Goal: Task Accomplishment & Management: Manage account settings

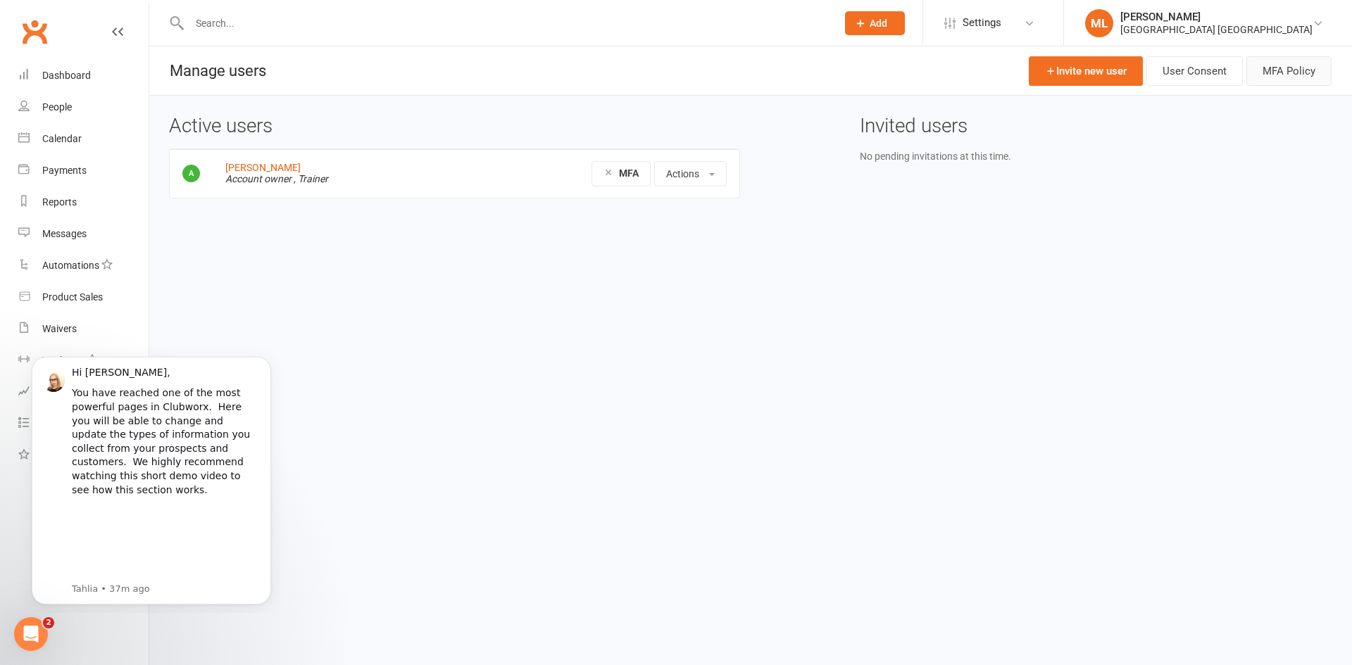
click at [1274, 69] on button "MFA Policy" at bounding box center [1288, 71] width 85 height 30
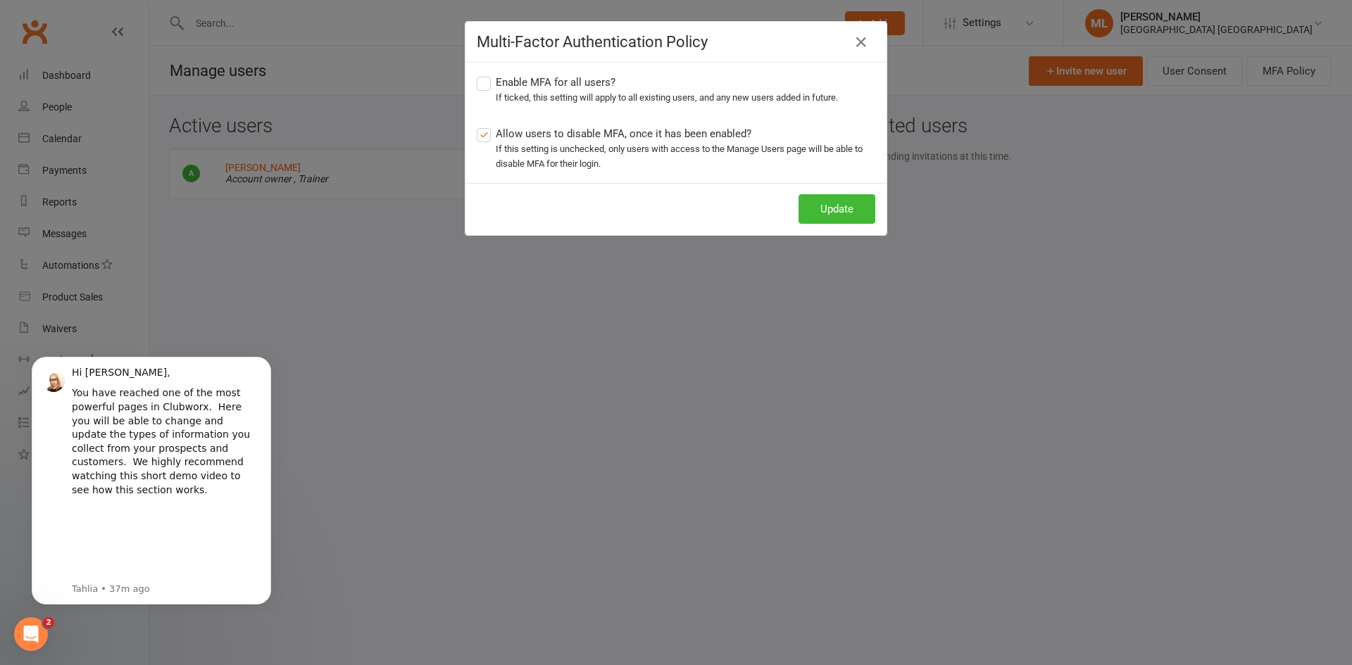
click at [822, 361] on div "Multi-Factor Authentication Policy Enable MFA for all users? If ticked, this se…" at bounding box center [676, 332] width 1352 height 665
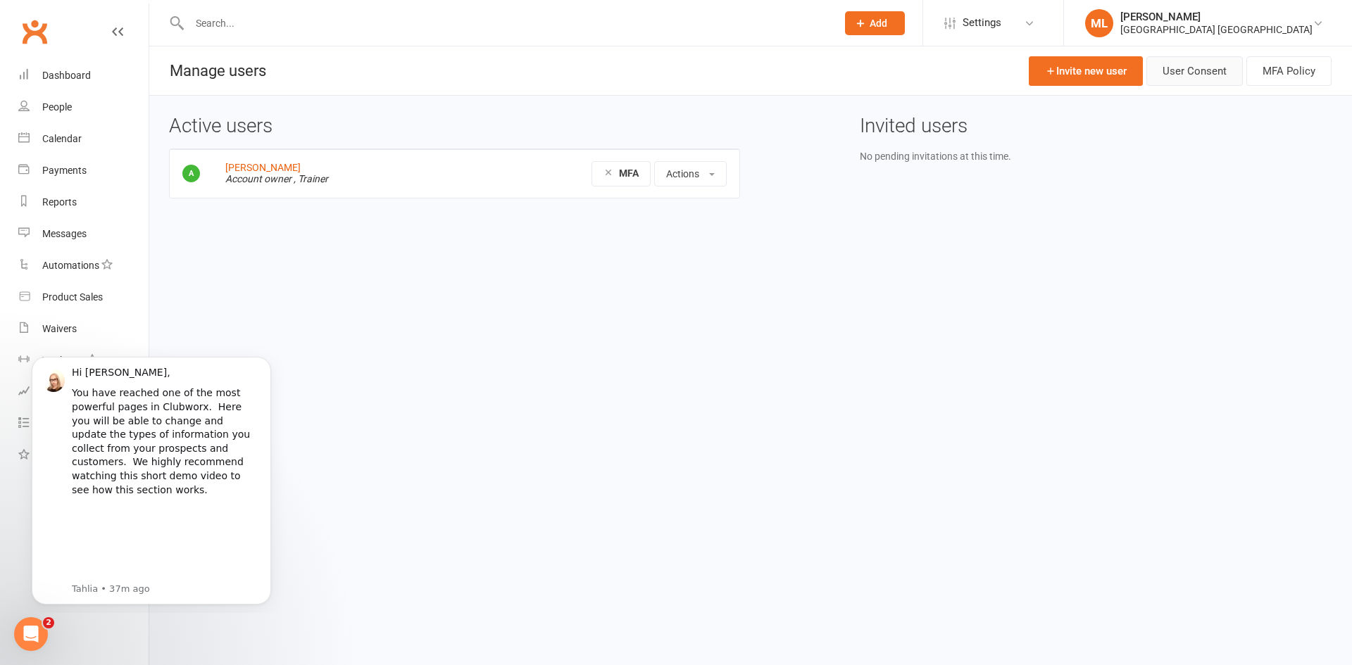
click at [1191, 73] on link "User Consent" at bounding box center [1194, 71] width 96 height 30
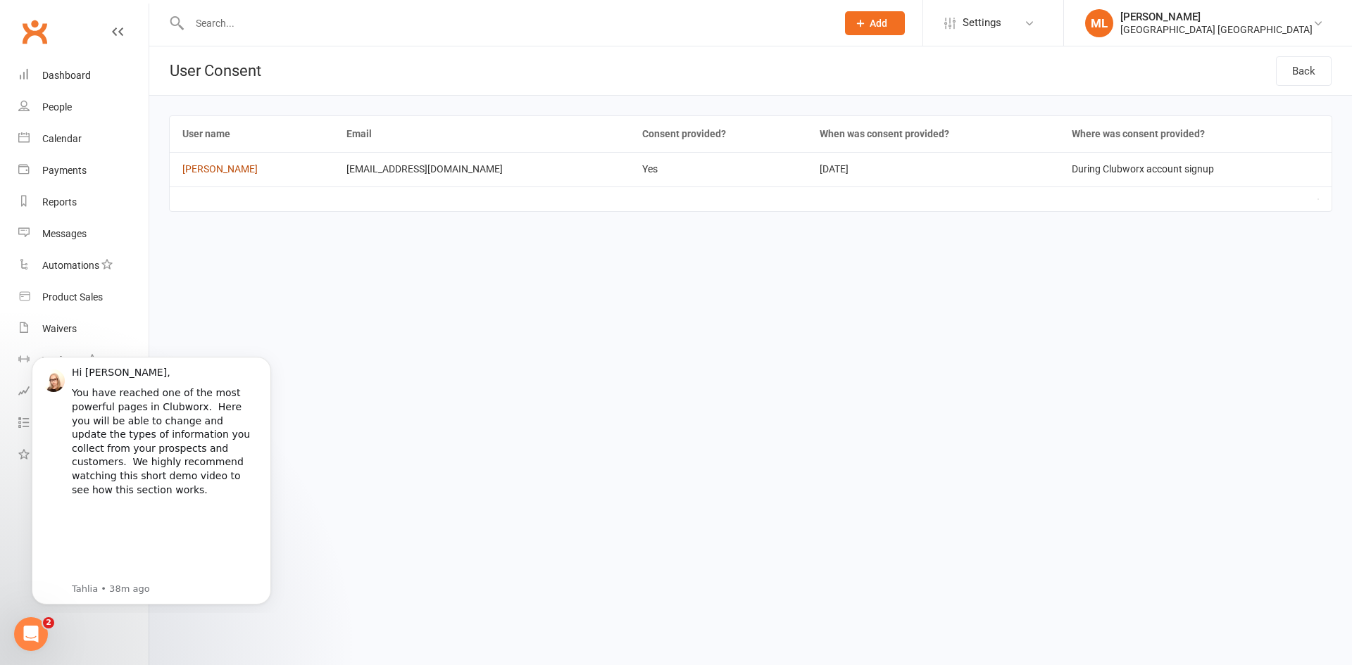
click at [232, 167] on link "[PERSON_NAME]" at bounding box center [219, 168] width 75 height 11
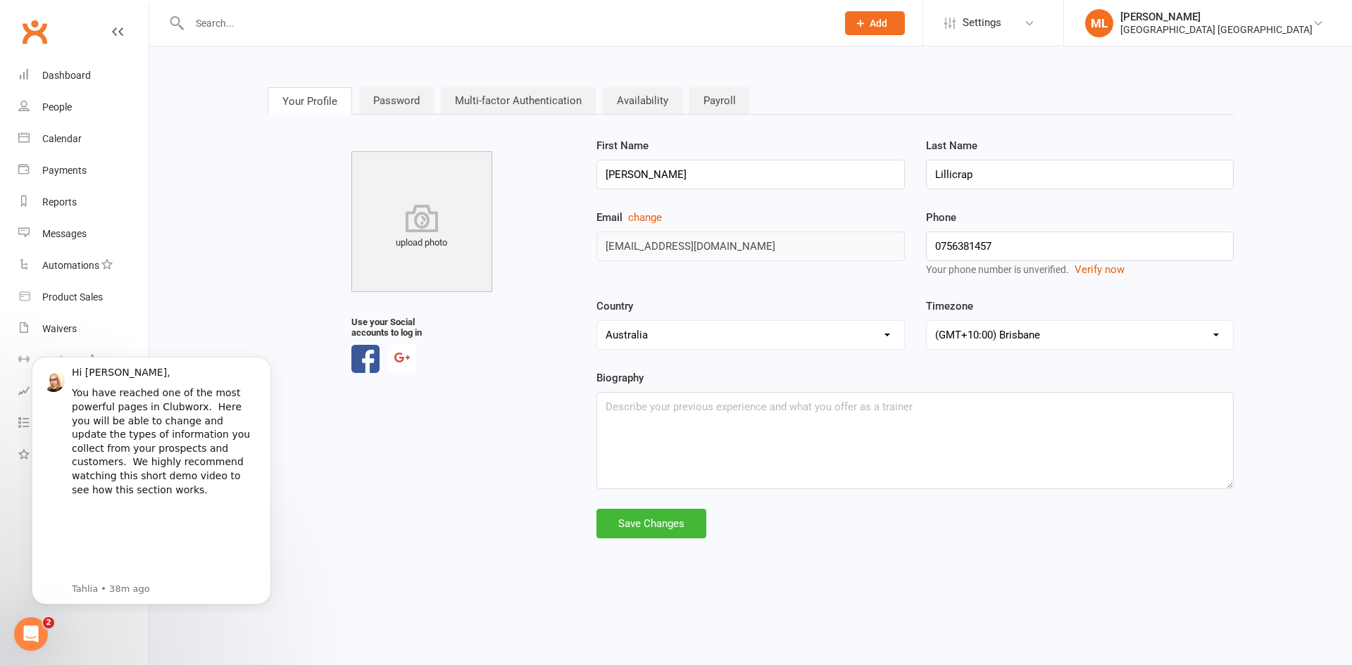
click at [404, 105] on link "Password" at bounding box center [396, 100] width 75 height 27
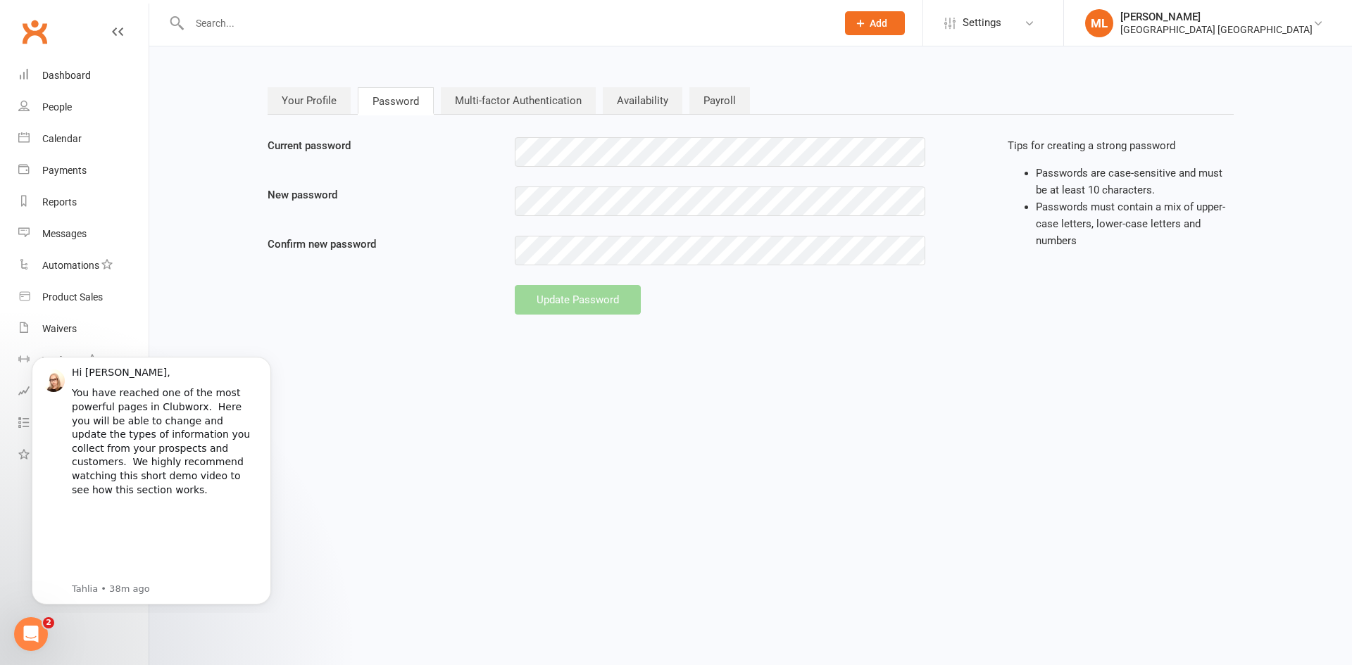
type input "[EMAIL_ADDRESS][DOMAIN_NAME]"
click at [534, 103] on link "Multi-factor Authentication" at bounding box center [518, 100] width 155 height 27
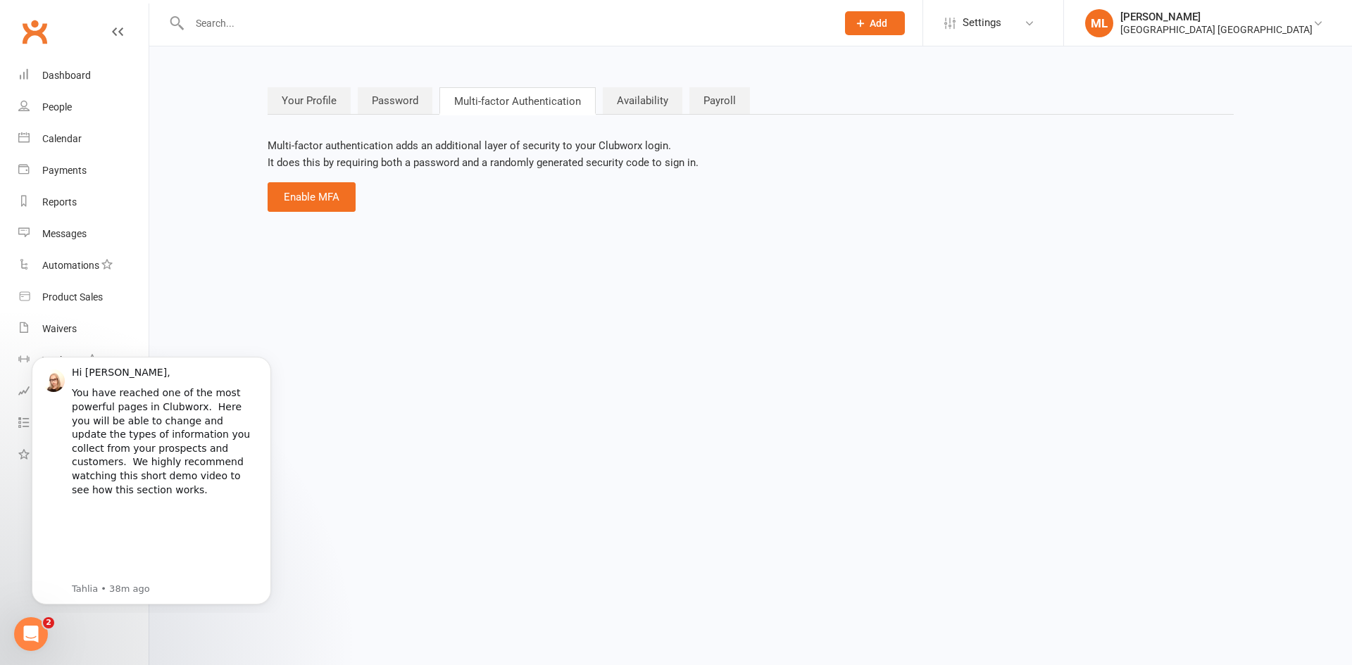
click at [639, 101] on link "Availability" at bounding box center [643, 100] width 80 height 27
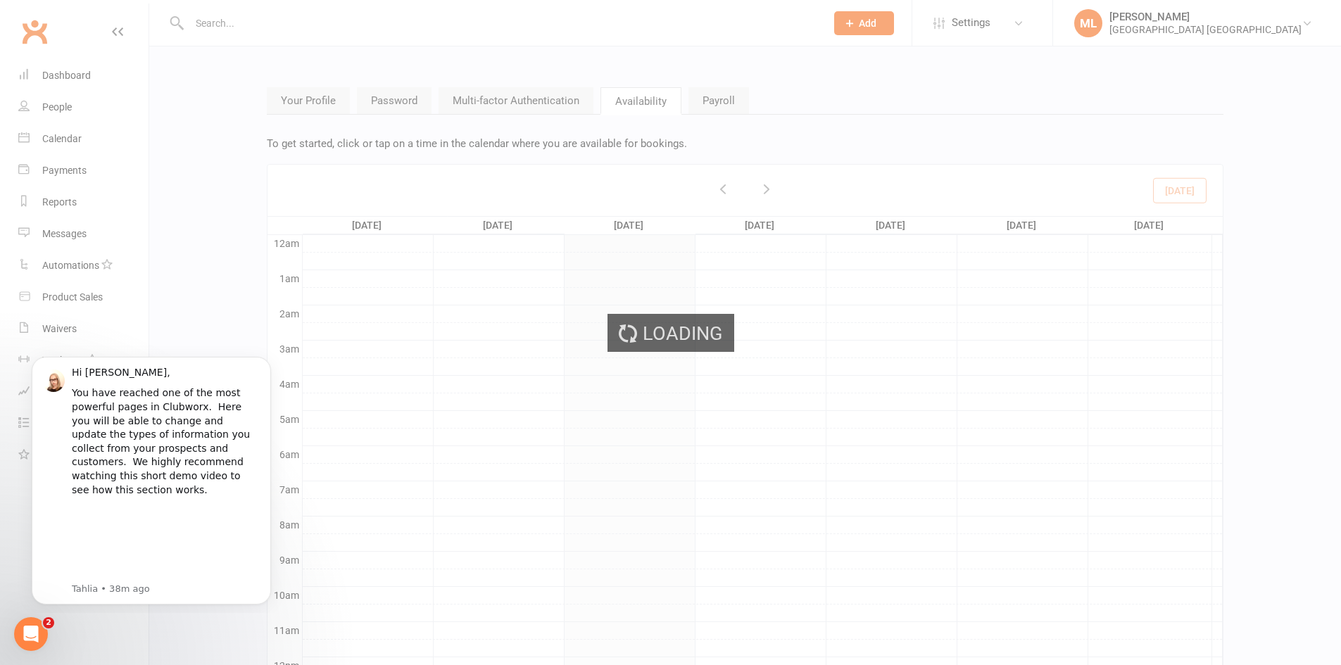
scroll to position [149, 0]
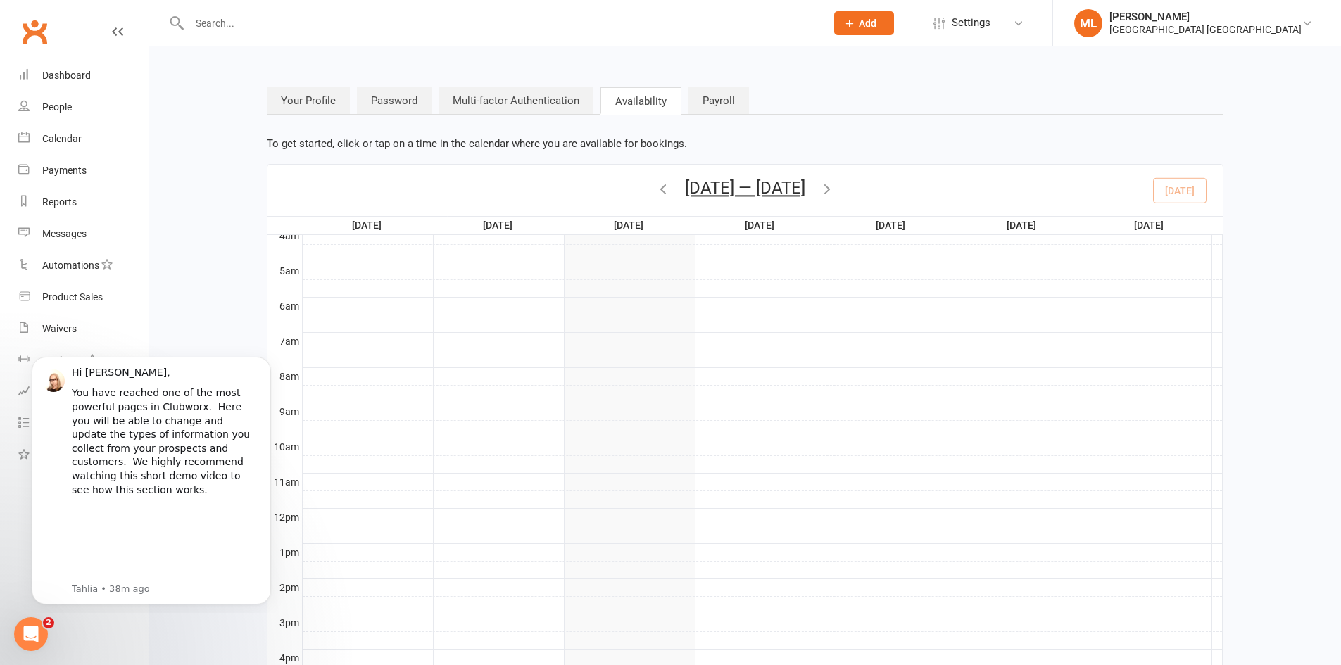
click at [716, 100] on link "Payroll" at bounding box center [719, 100] width 61 height 27
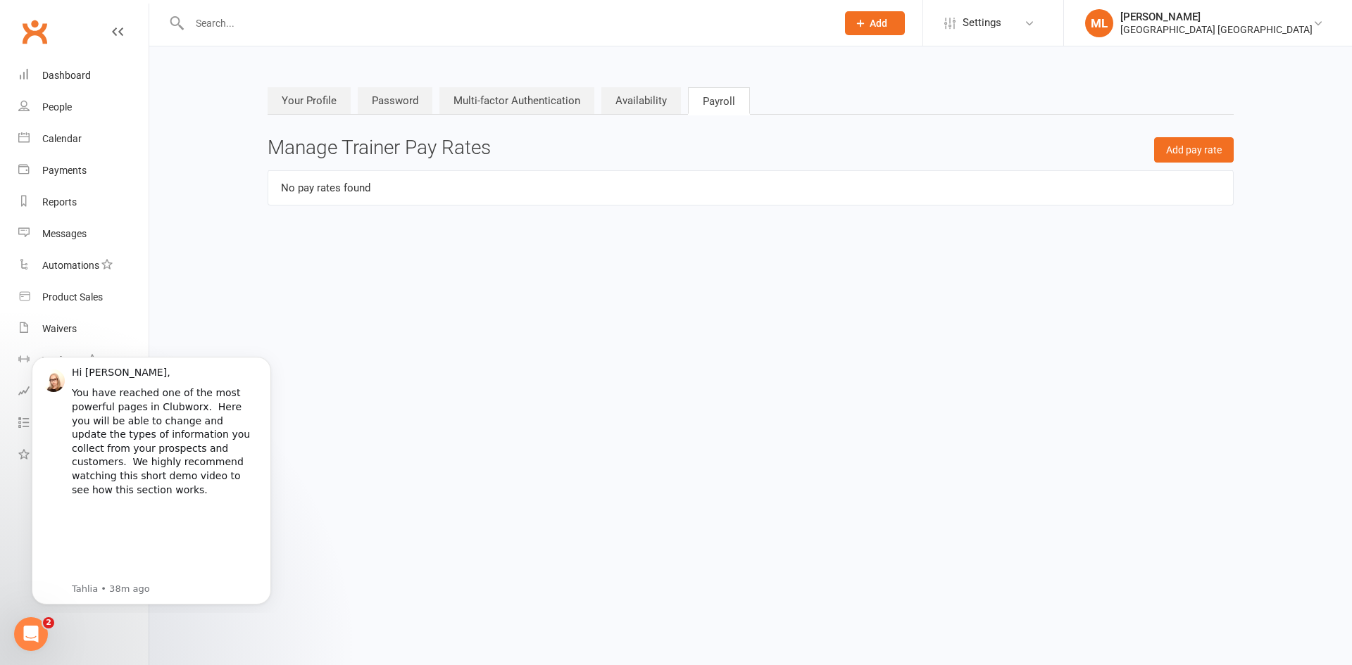
click at [631, 103] on link "Availability" at bounding box center [641, 100] width 80 height 27
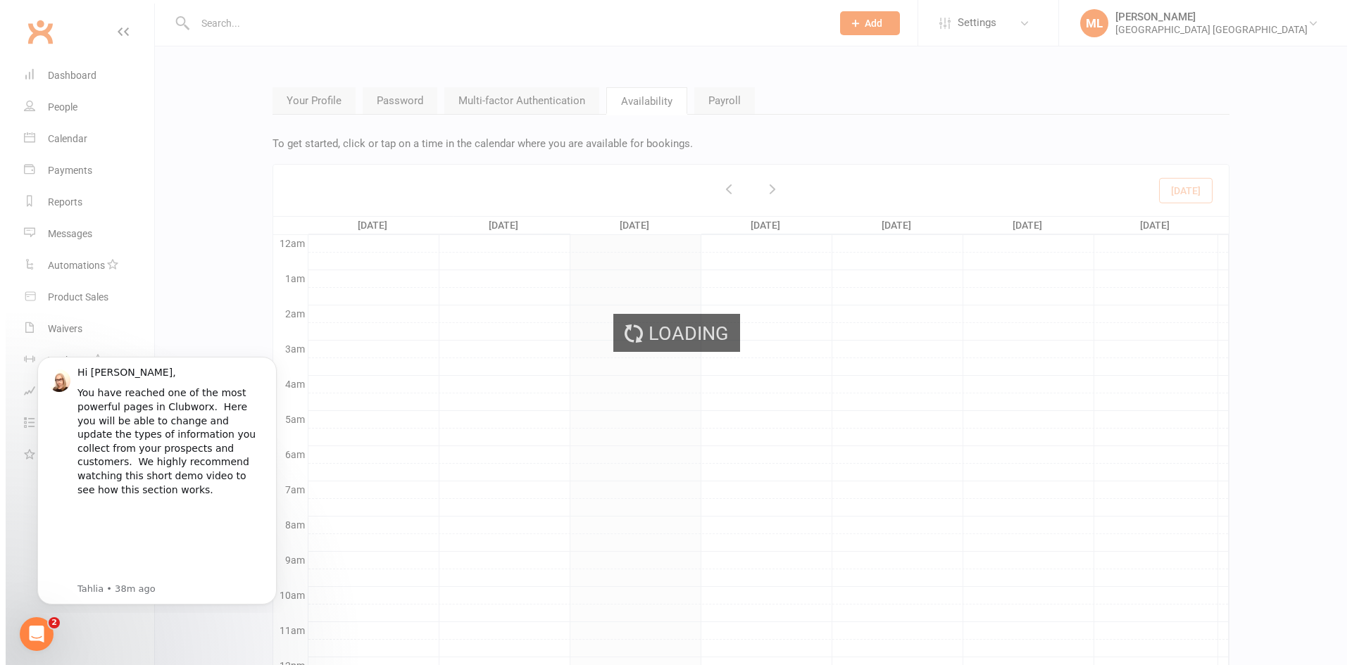
scroll to position [149, 0]
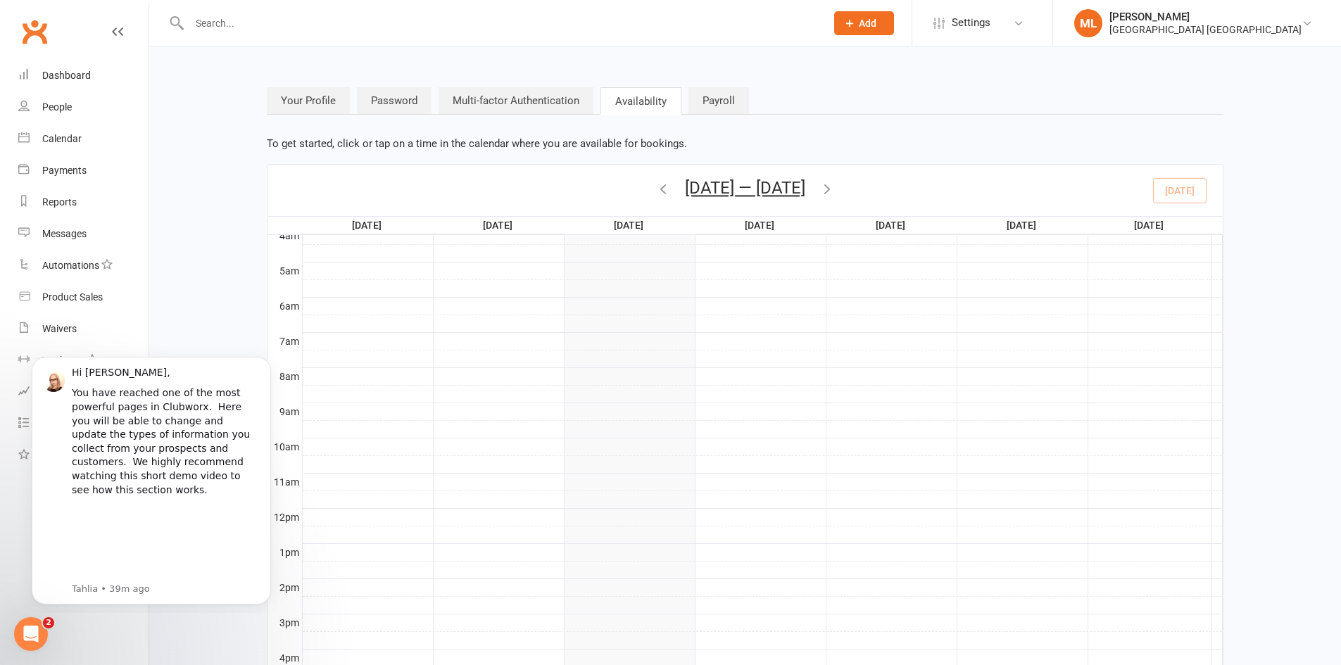
click at [352, 308] on div at bounding box center [762, 306] width 919 height 17
click at [545, 292] on div at bounding box center [762, 288] width 919 height 17
click at [479, 304] on div at bounding box center [762, 306] width 919 height 17
click at [472, 375] on div at bounding box center [762, 376] width 919 height 17
click at [557, 367] on link "Add a recurring availability" at bounding box center [552, 365] width 124 height 13
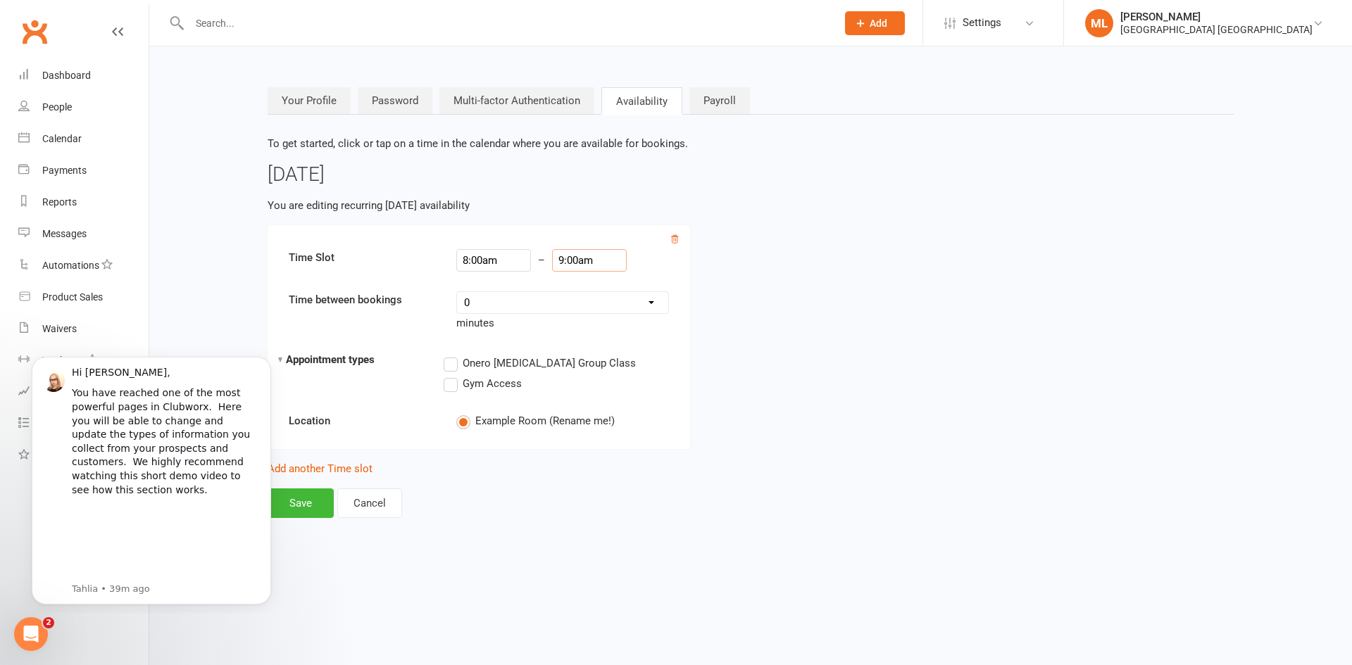
click at [567, 259] on input "9:00am" at bounding box center [589, 260] width 75 height 23
type input "12:00pm"
click at [577, 281] on li "12:00pm" at bounding box center [577, 275] width 68 height 21
click at [467, 260] on input "8:00am" at bounding box center [493, 260] width 75 height 23
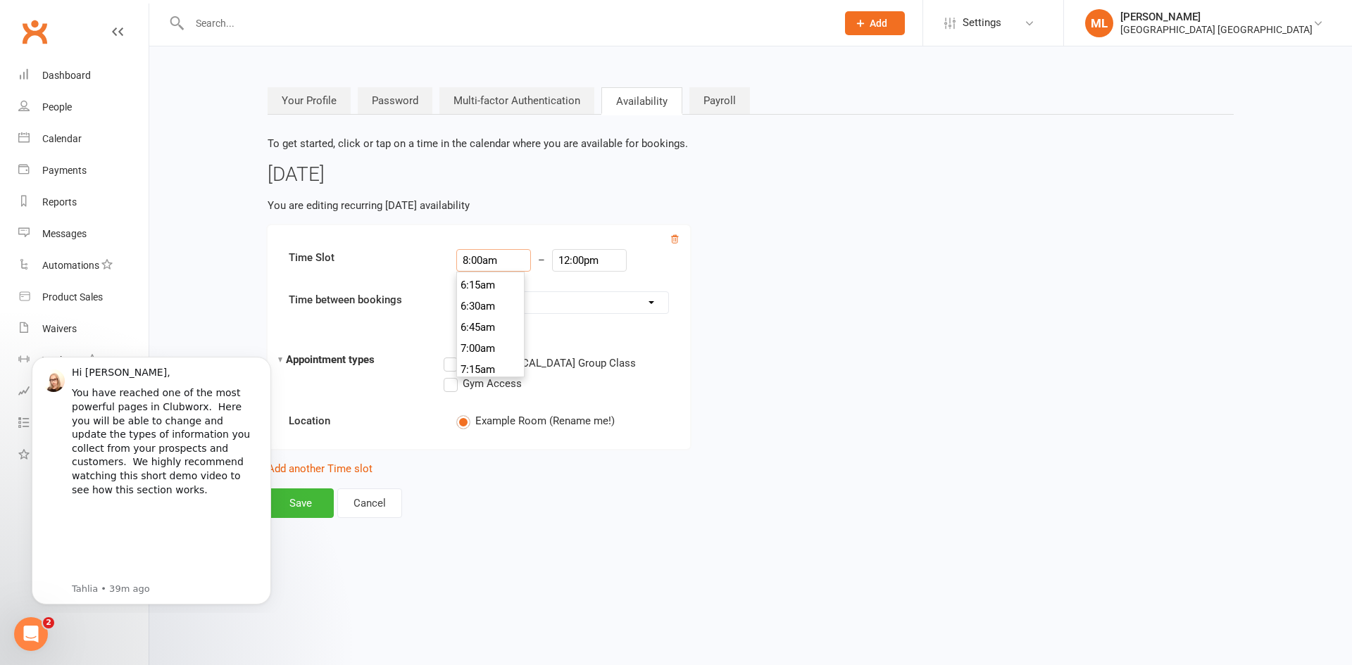
scroll to position [514, 0]
type input "7:00am"
click at [481, 362] on li "7:00am" at bounding box center [491, 360] width 68 height 21
click at [595, 263] on input "12:00pm" at bounding box center [589, 260] width 75 height 23
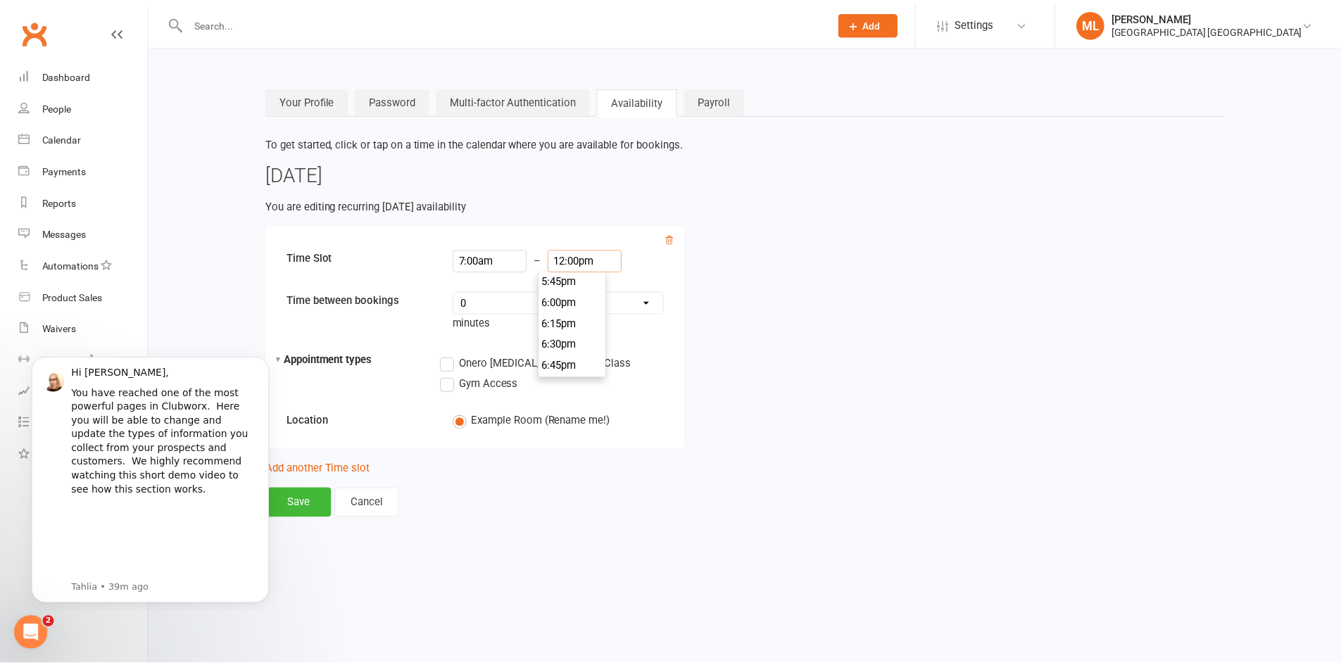
scroll to position [1485, 0]
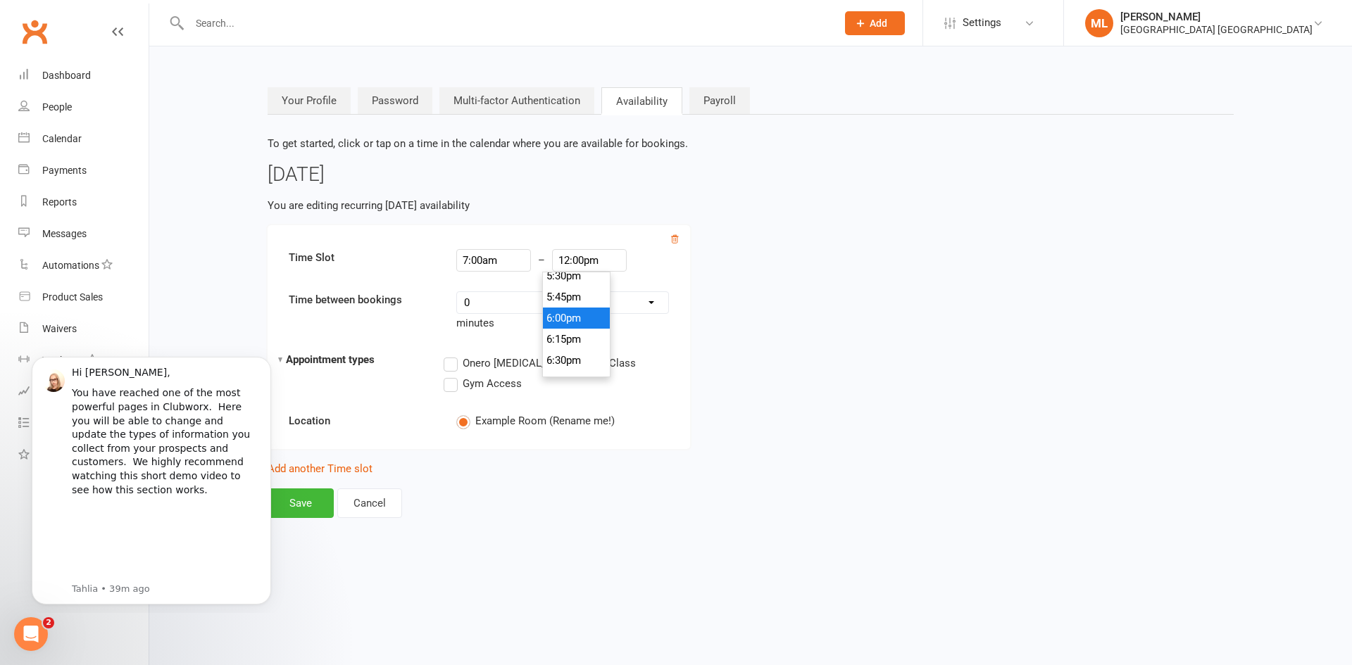
type input "6:00pm"
click at [576, 319] on li "6:00pm" at bounding box center [577, 318] width 68 height 21
click at [451, 387] on label "Gym Access" at bounding box center [483, 383] width 78 height 17
click at [451, 375] on input "Gym Access" at bounding box center [448, 375] width 9 height 0
click at [310, 506] on button "Save" at bounding box center [301, 504] width 66 height 30
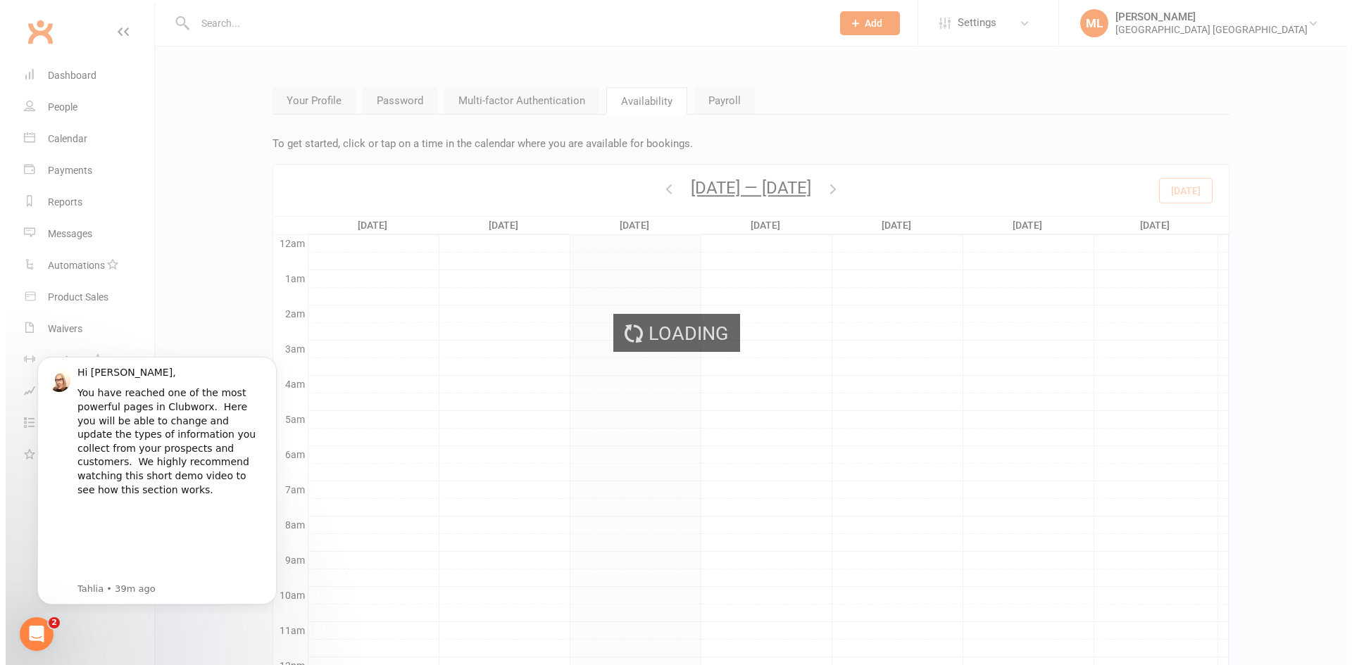
scroll to position [149, 0]
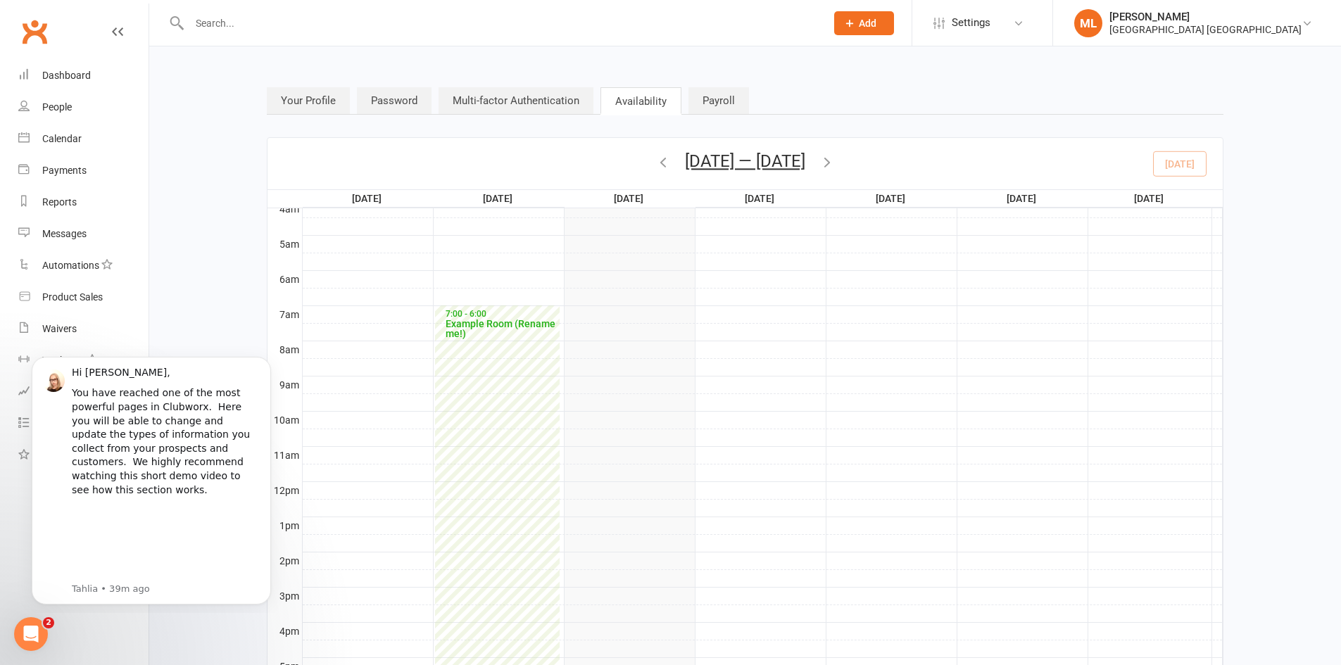
click at [484, 320] on div "Example Room (Rename me!)" at bounding box center [500, 329] width 111 height 20
click at [832, 161] on icon "button" at bounding box center [826, 161] width 15 height 15
click at [835, 165] on icon "button" at bounding box center [826, 161] width 15 height 15
click at [655, 165] on icon "button" at bounding box center [662, 161] width 15 height 15
click at [469, 320] on div "Example Room (Rename me!)" at bounding box center [499, 329] width 111 height 20
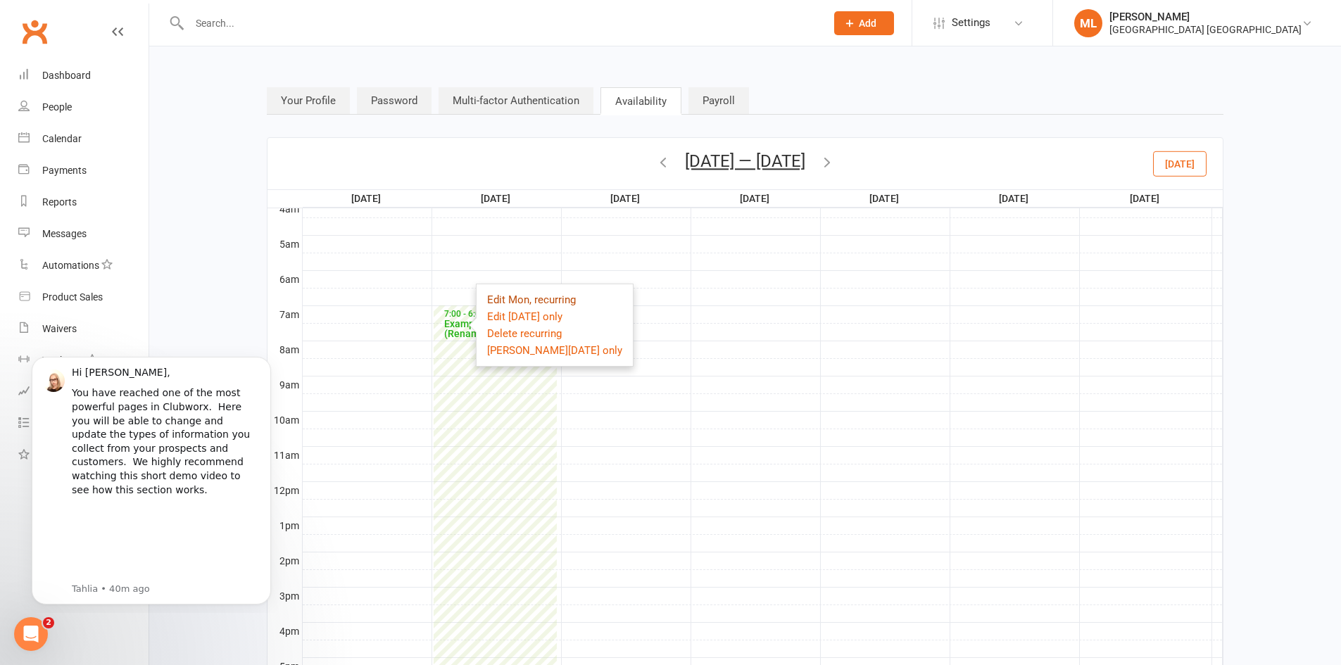
click at [491, 297] on link "Edit Mon, recurring" at bounding box center [531, 300] width 89 height 13
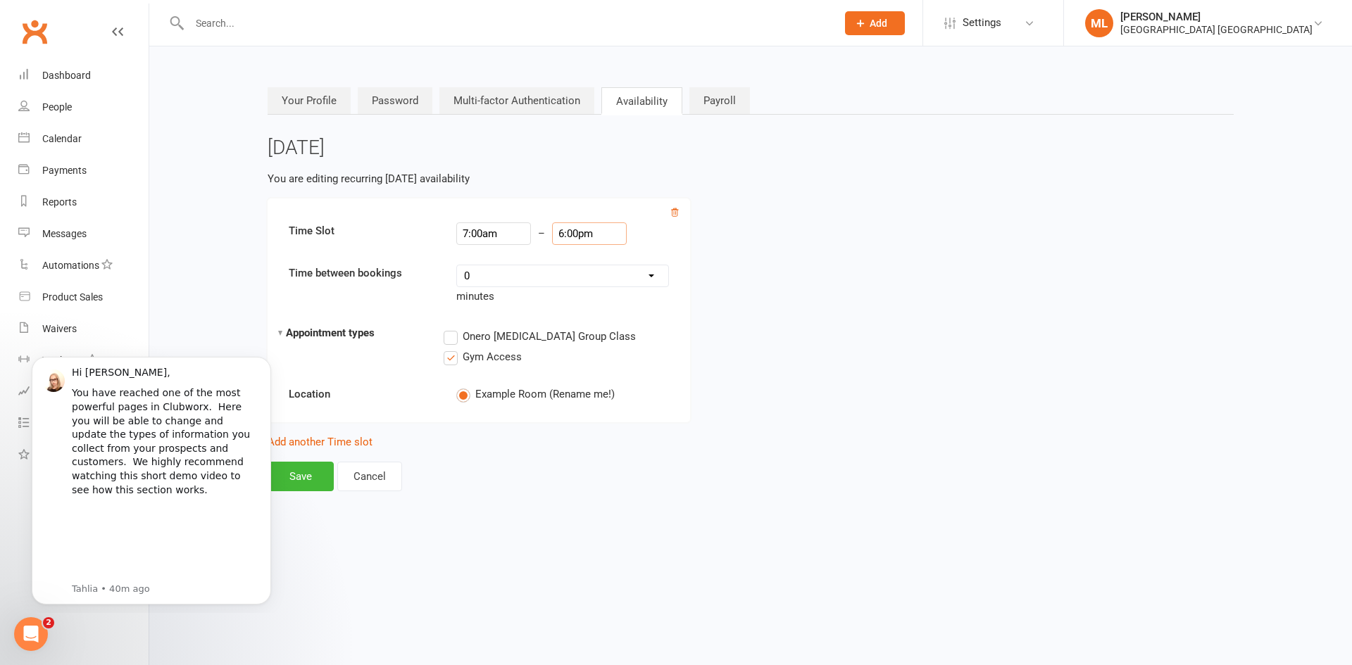
click at [588, 235] on input "6:00pm" at bounding box center [589, 233] width 75 height 23
drag, startPoint x: 588, startPoint y: 235, endPoint x: 498, endPoint y: 242, distance: 89.7
click at [498, 242] on div "7:00am – 6:00pm 12:00am 12:15am 12:30am 12:45am 1:00am 1:15am 1:30am 1:45am 2:0…" at bounding box center [562, 233] width 213 height 23
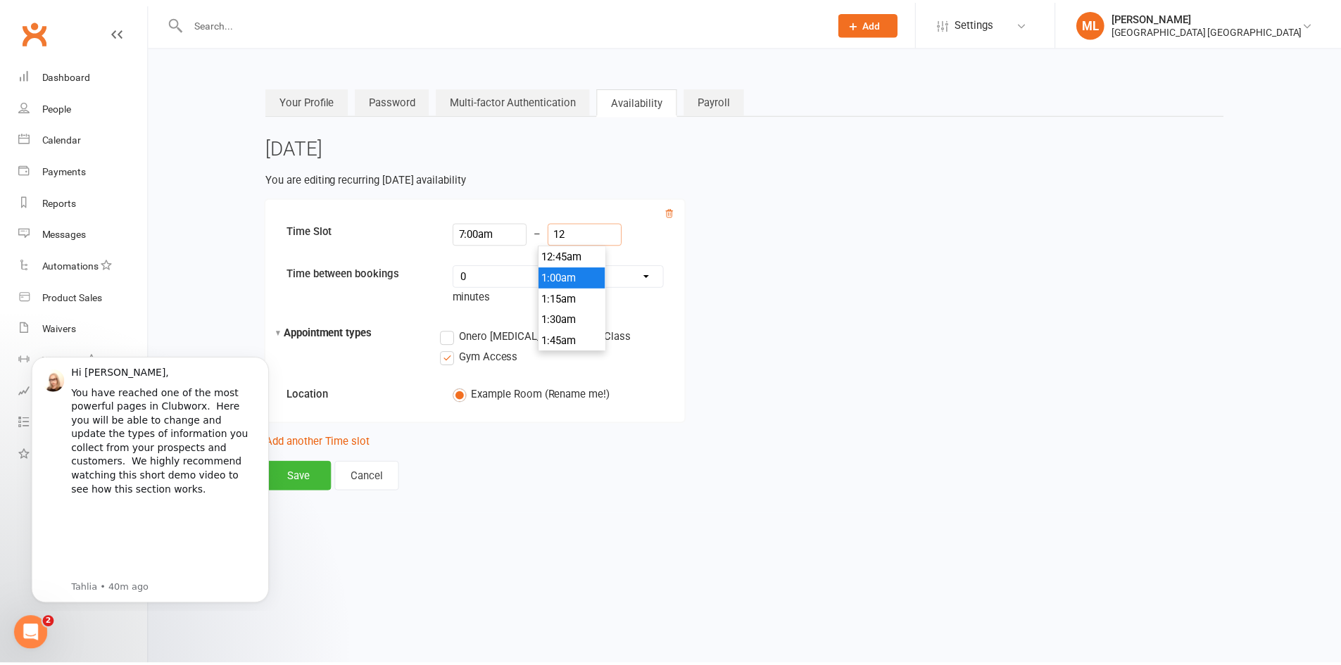
scroll to position [993, 0]
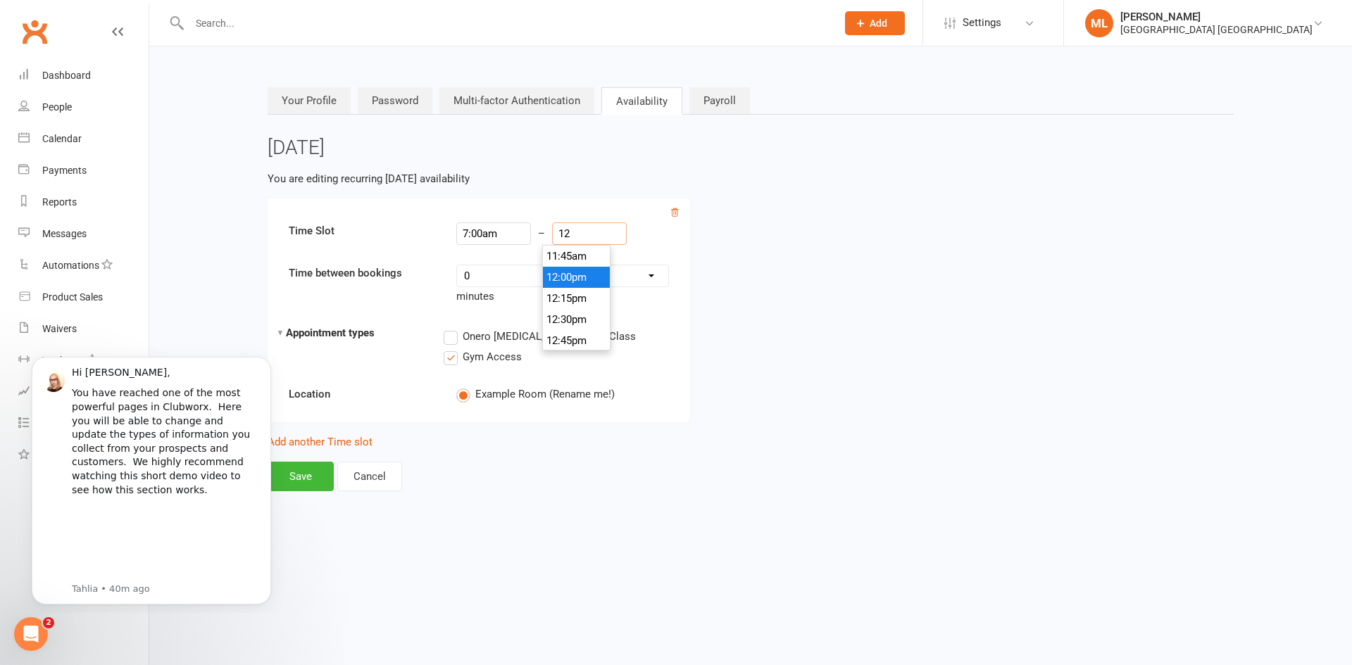
type input "12:00pm"
click at [567, 278] on li "12:00pm" at bounding box center [577, 277] width 68 height 21
click at [303, 484] on button "Save" at bounding box center [301, 477] width 66 height 30
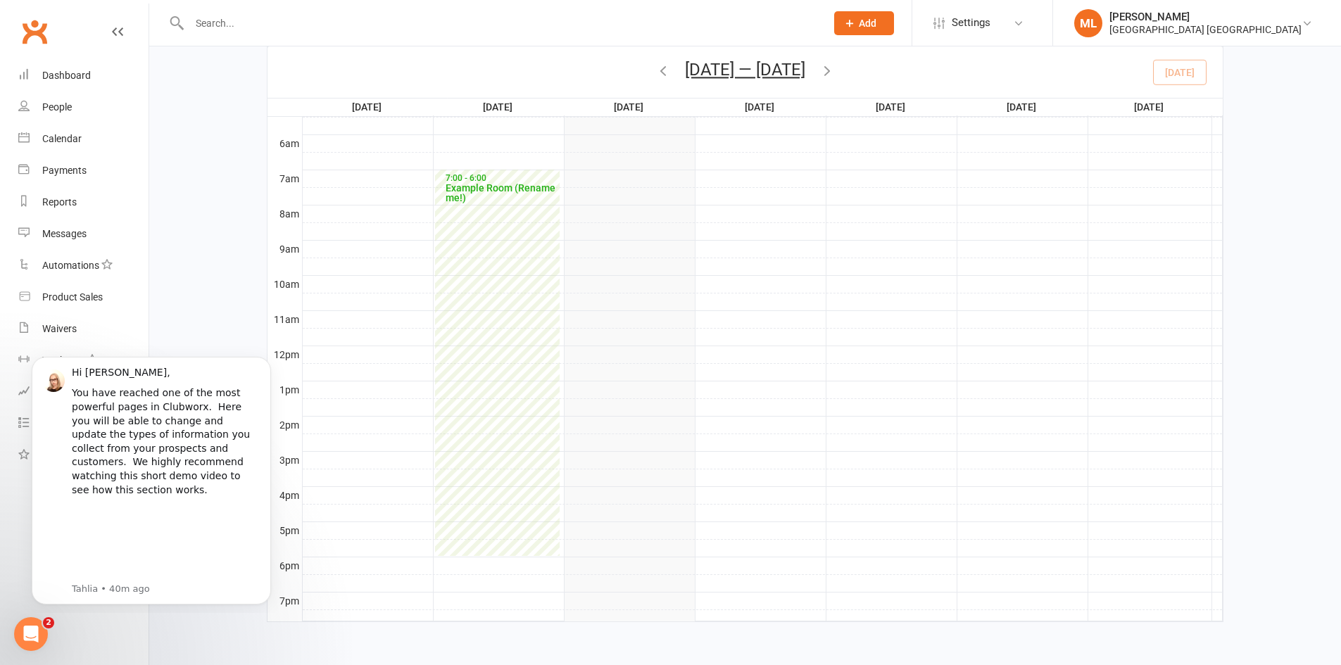
scroll to position [0, 0]
click at [498, 258] on div "7:00 - 6:00 Example Room (Rename me!)" at bounding box center [497, 365] width 124 height 387
click at [656, 75] on icon "button" at bounding box center [662, 70] width 15 height 15
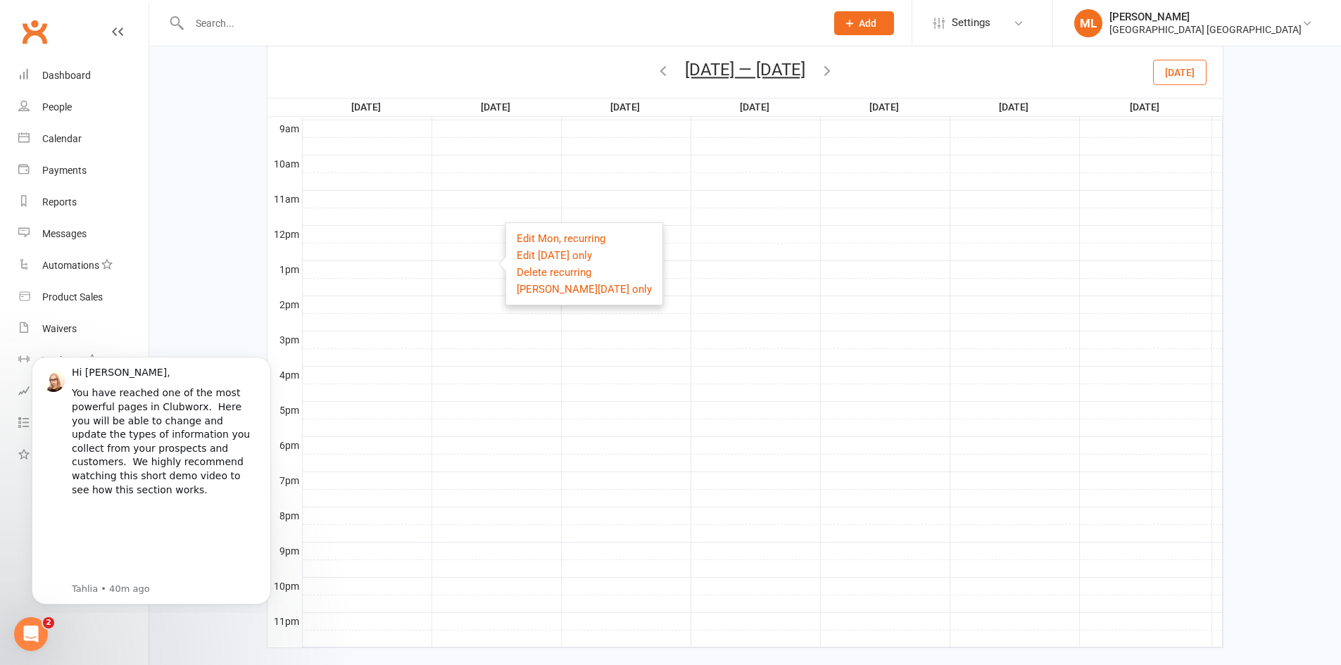
scroll to position [310, 0]
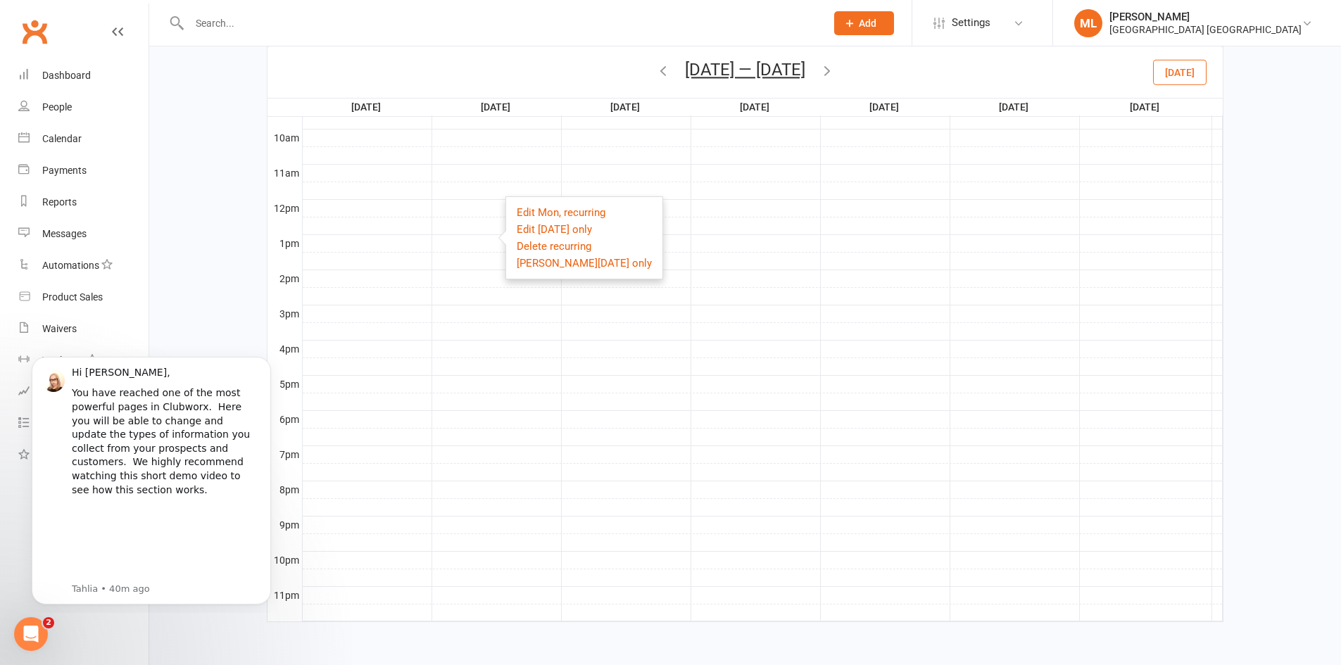
click at [824, 72] on icon "button" at bounding box center [826, 70] width 15 height 15
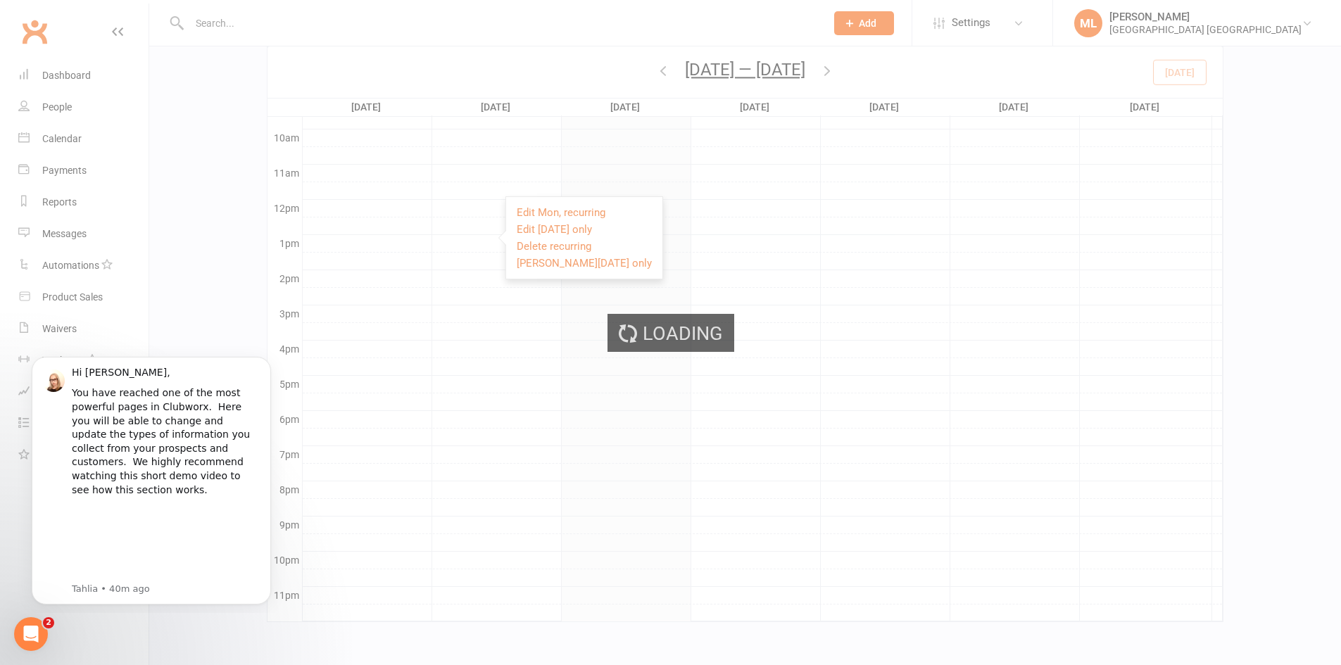
scroll to position [283, 0]
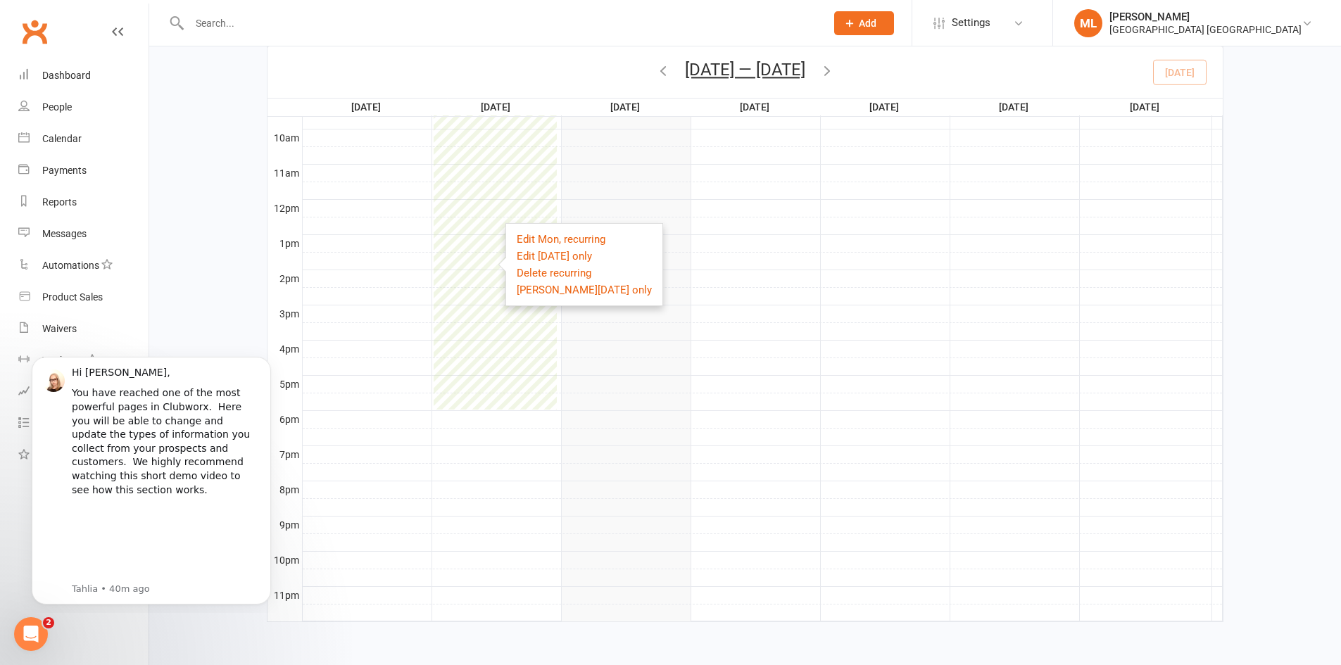
click at [481, 328] on div "7:00 - 6:00 Example Room (Rename me!)" at bounding box center [495, 216] width 123 height 387
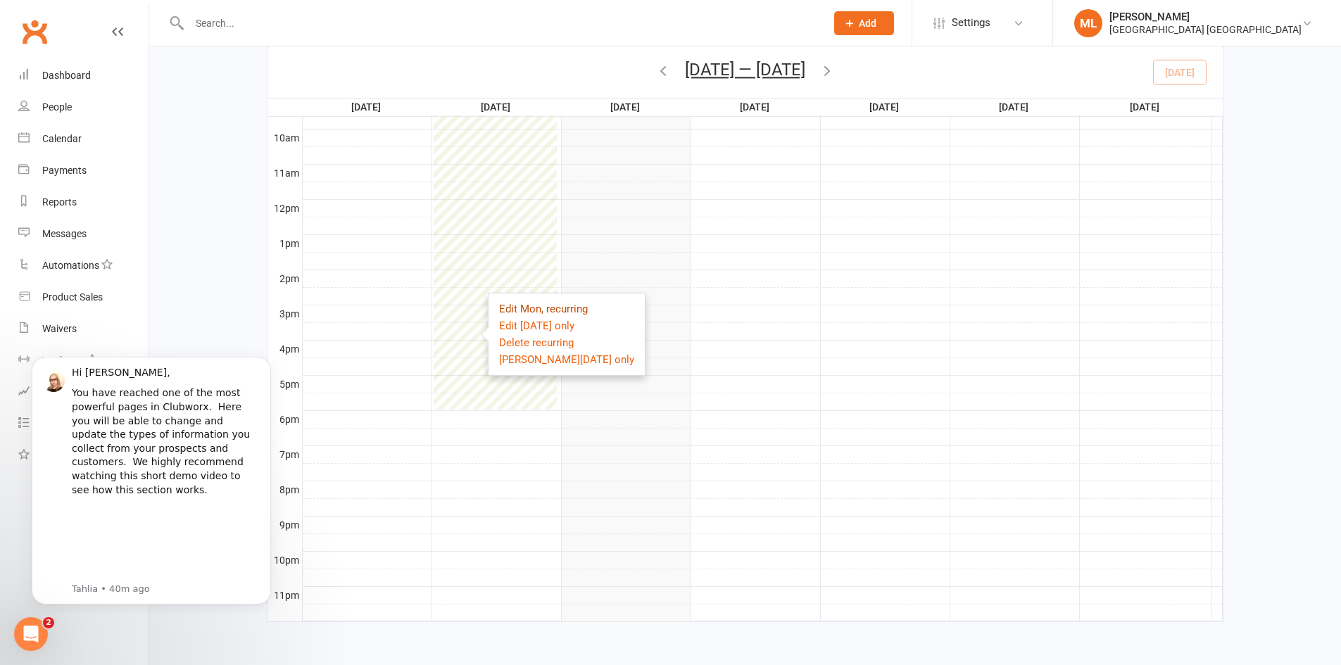
click at [527, 304] on link "Edit Mon, recurring" at bounding box center [543, 309] width 89 height 13
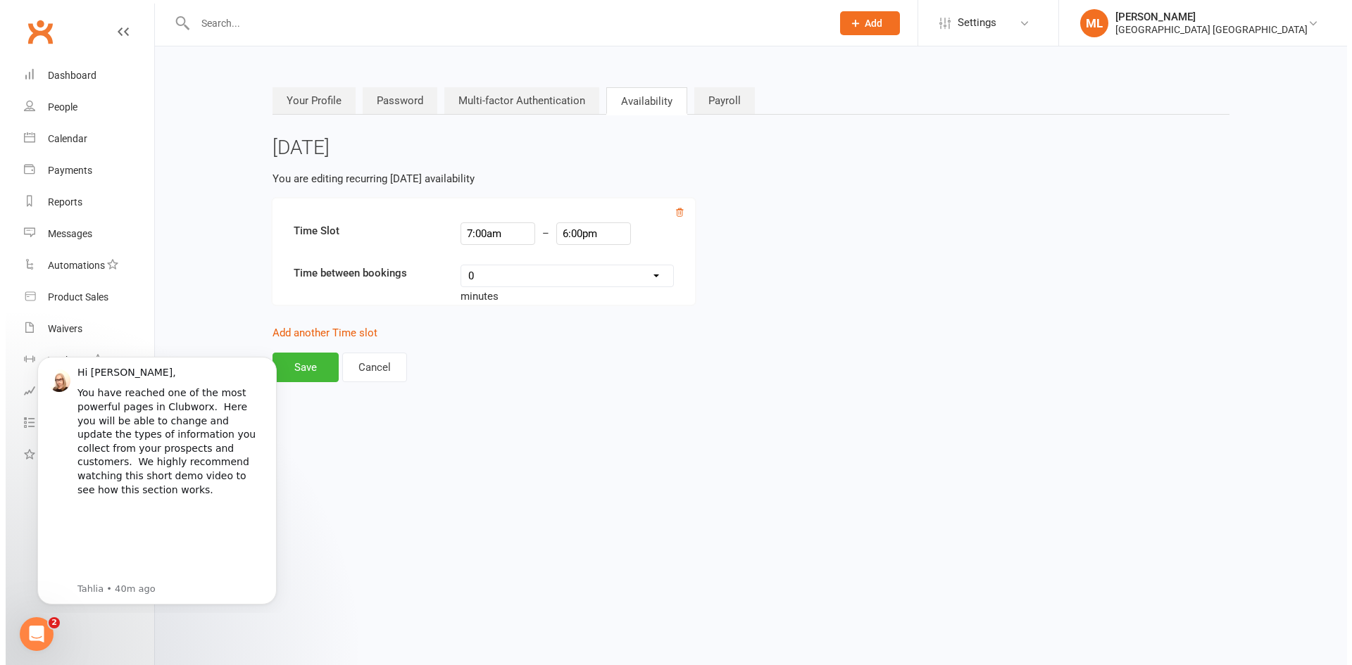
scroll to position [0, 0]
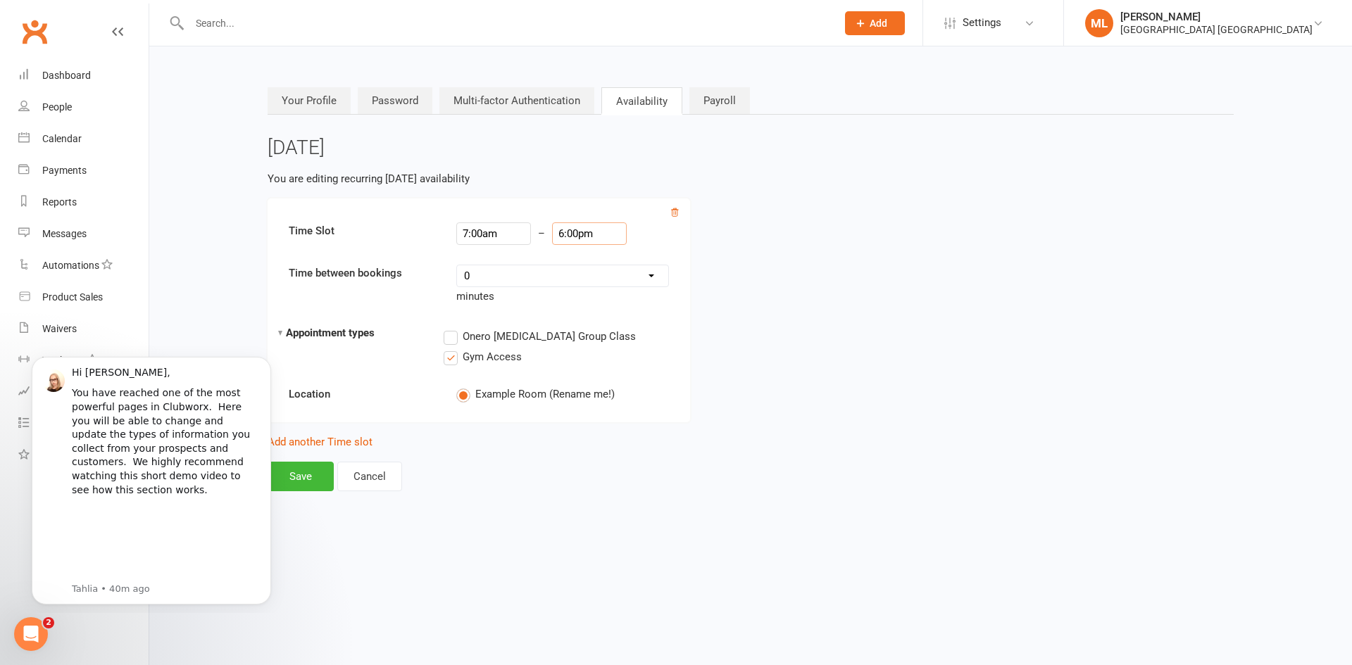
click at [598, 239] on input "6:00pm" at bounding box center [589, 233] width 75 height 23
click at [554, 224] on input "612" at bounding box center [589, 233] width 75 height 23
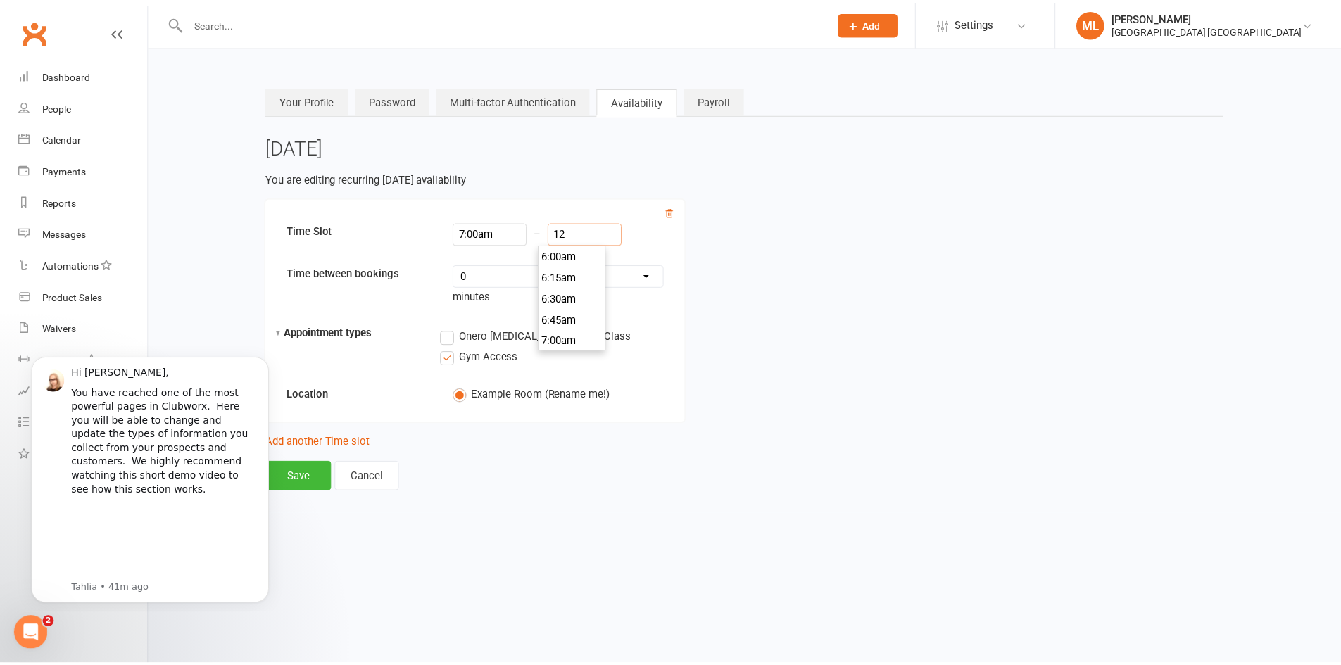
scroll to position [993, 0]
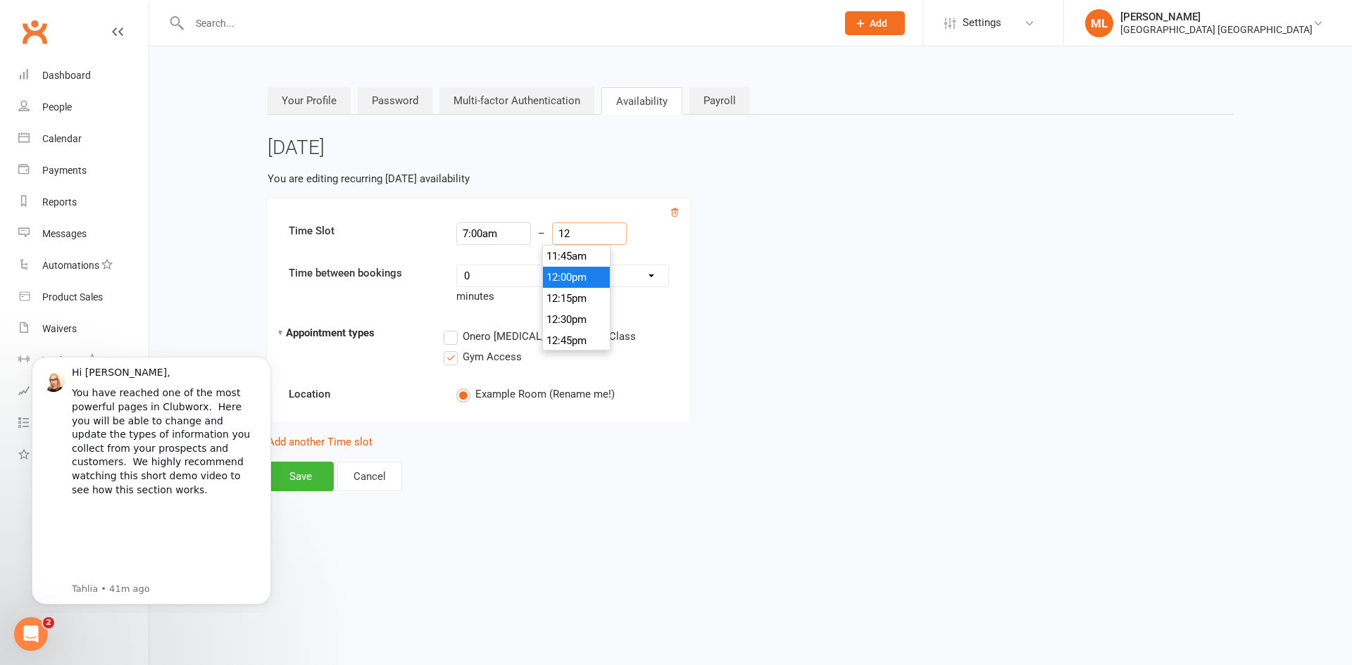
type input "12:00pm"
click at [579, 278] on li "12:00pm" at bounding box center [577, 277] width 68 height 21
click at [294, 474] on button "Save" at bounding box center [301, 477] width 66 height 30
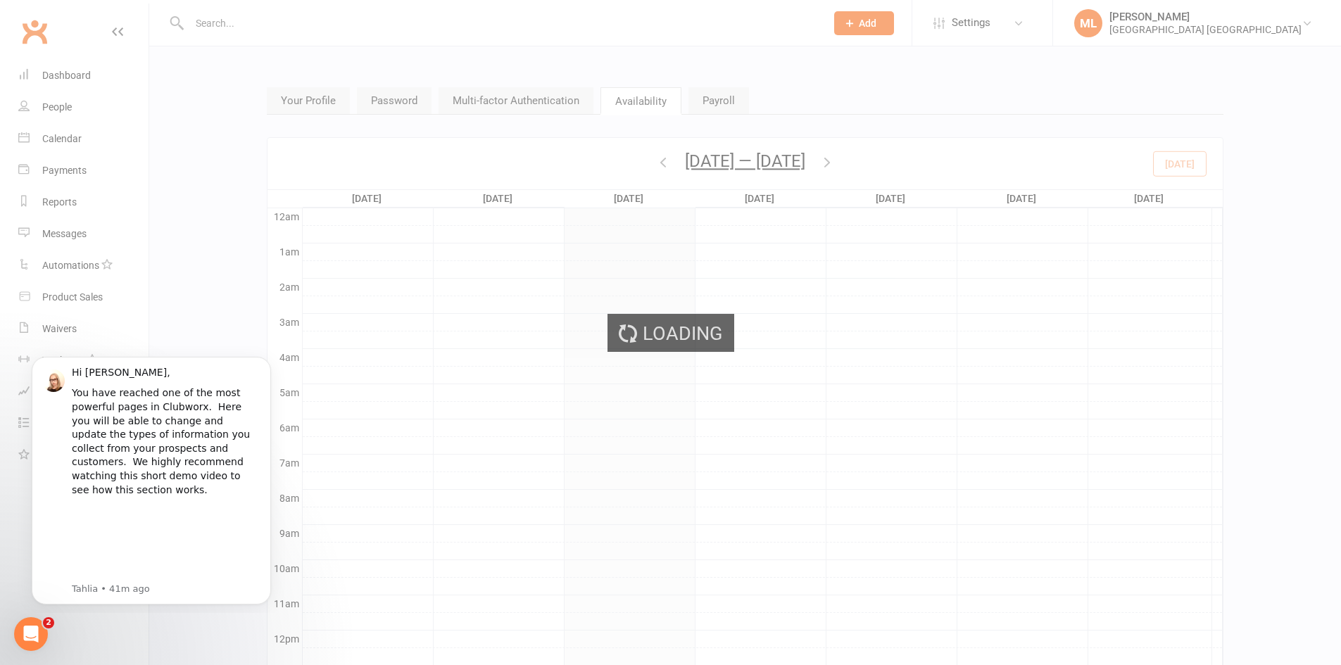
scroll to position [149, 0]
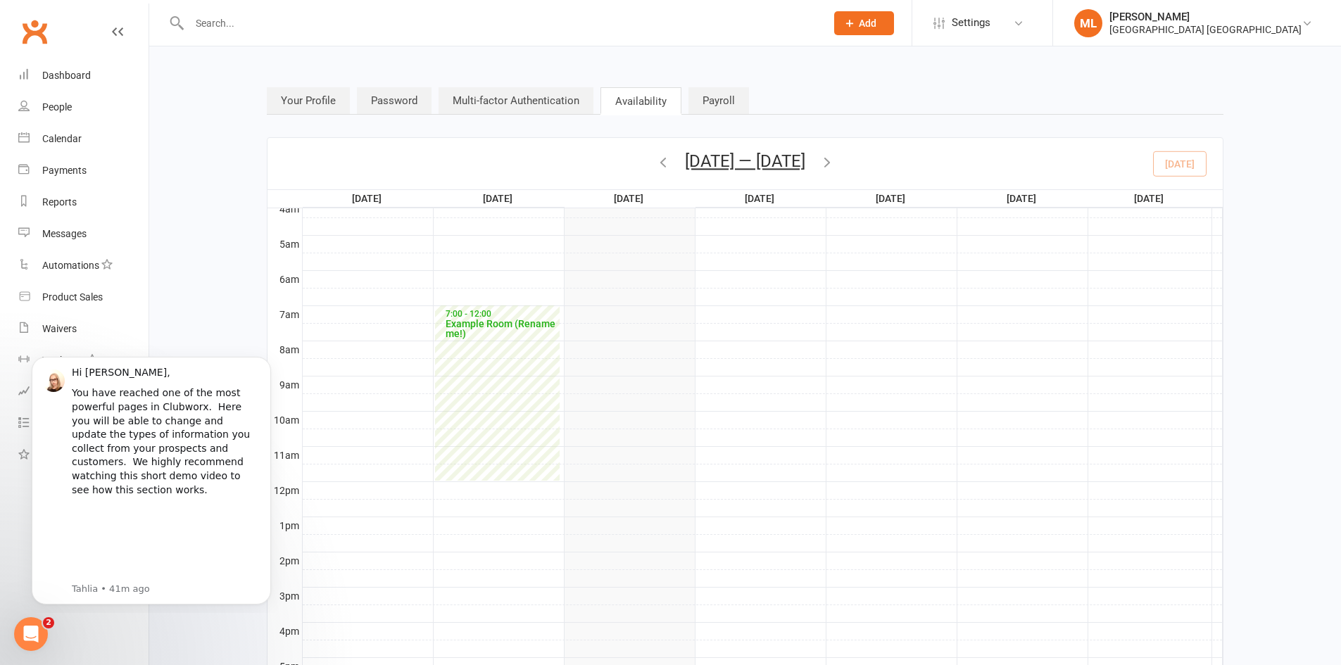
click at [726, 99] on link "Payroll" at bounding box center [719, 100] width 61 height 27
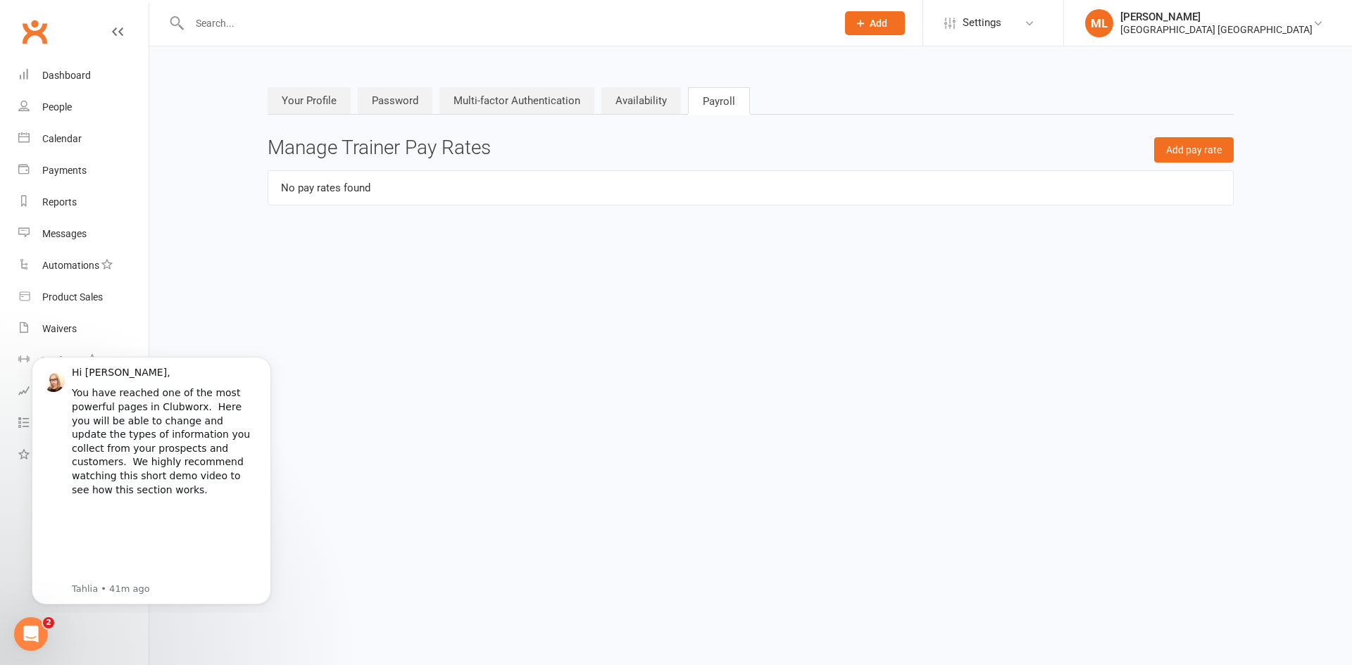
click at [665, 103] on link "Availability" at bounding box center [641, 100] width 80 height 27
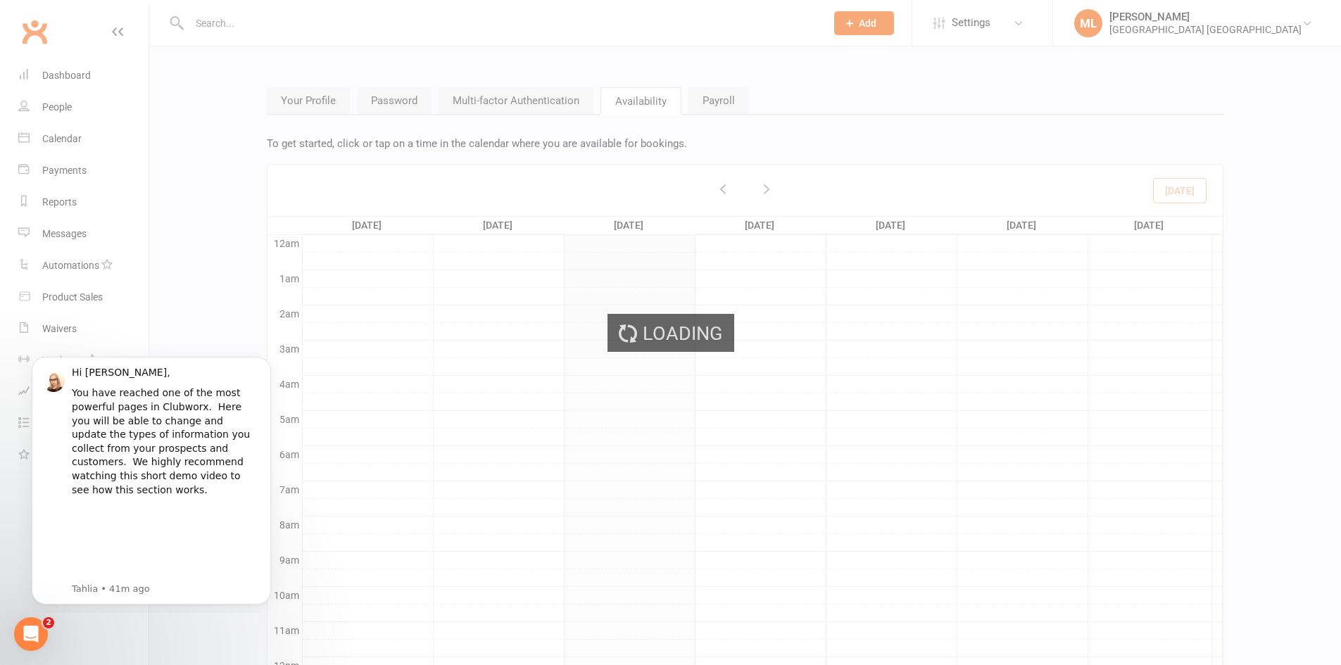
scroll to position [149, 0]
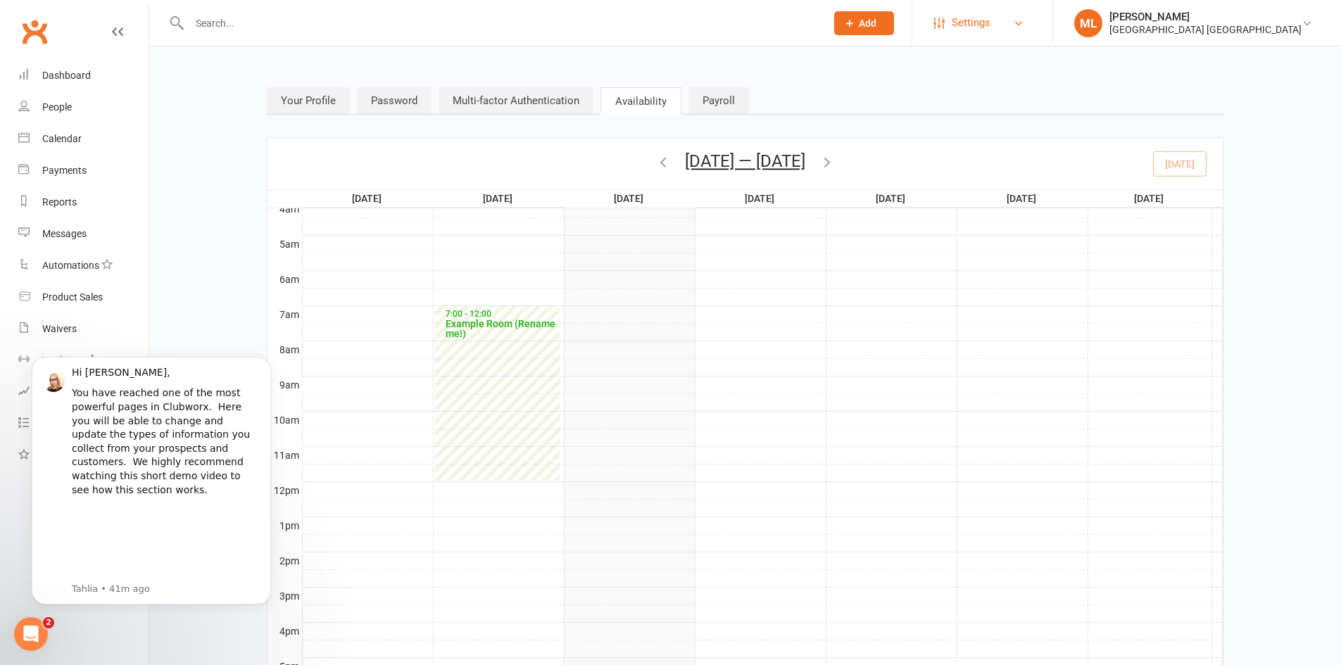
click at [991, 24] on span "Settings" at bounding box center [971, 23] width 39 height 32
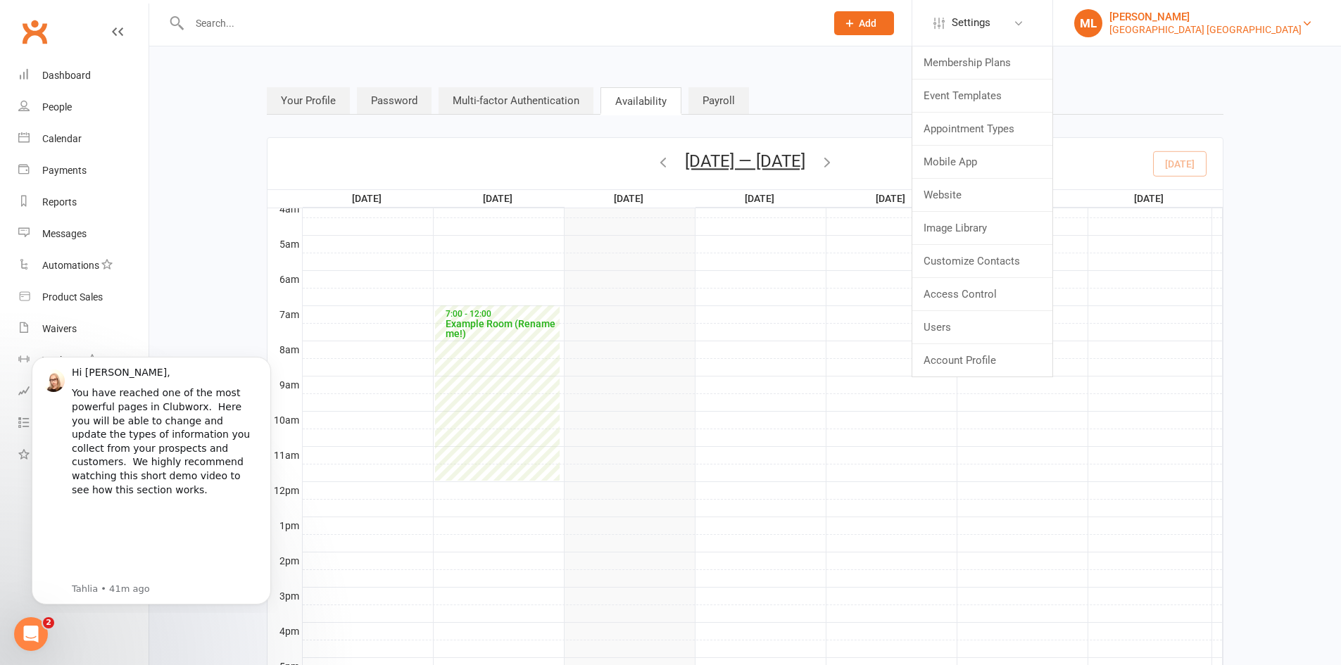
click at [1239, 25] on div "[GEOGRAPHIC_DATA] [GEOGRAPHIC_DATA]" at bounding box center [1206, 29] width 192 height 13
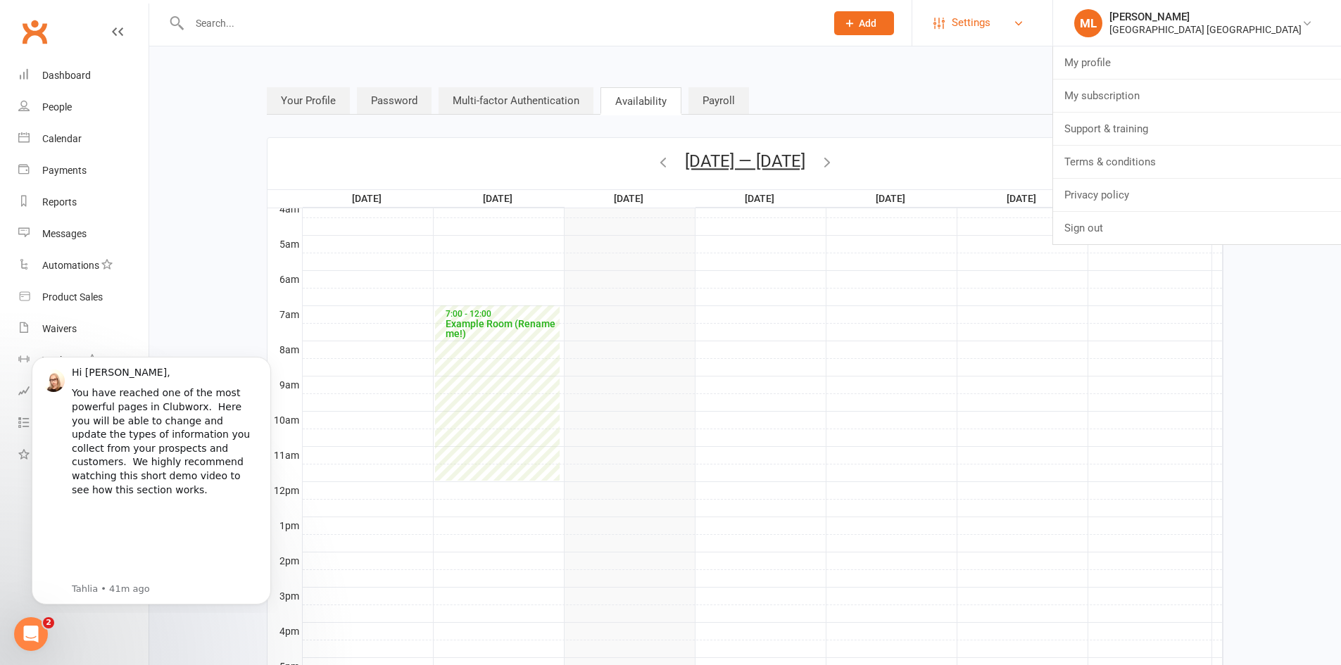
click at [991, 23] on span "Settings" at bounding box center [971, 23] width 39 height 32
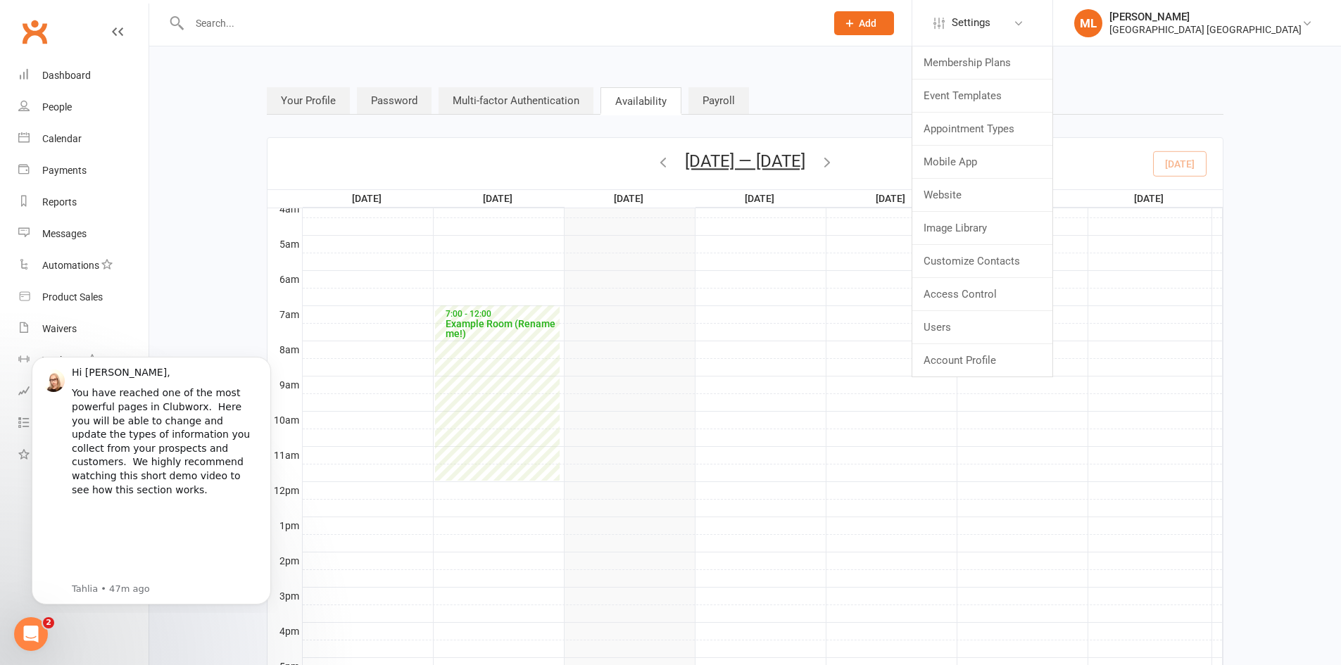
click at [201, 272] on div "Your Profile Password Multi-factor Authentication Availability Payroll [DATE] —…" at bounding box center [745, 496] width 1174 height 861
click at [269, 360] on icon "Dismiss notification" at bounding box center [267, 361] width 8 height 8
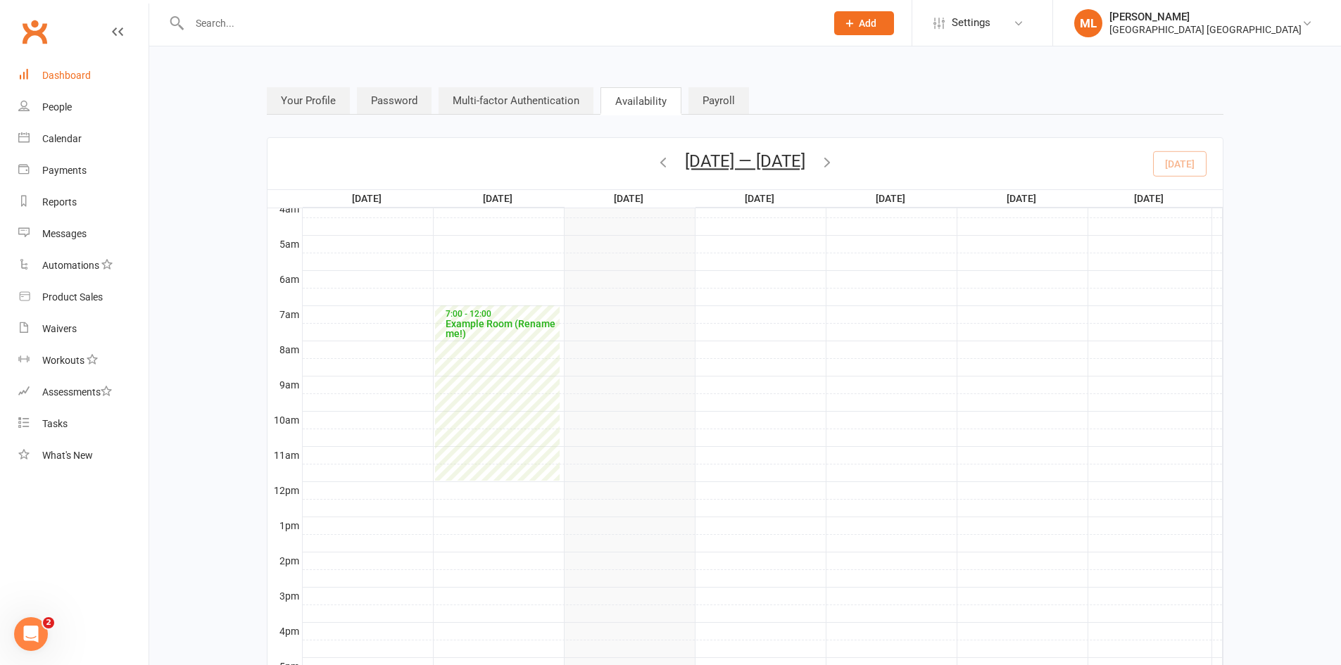
drag, startPoint x: 66, startPoint y: 82, endPoint x: 67, endPoint y: 74, distance: 8.5
click at [67, 80] on link "Dashboard" at bounding box center [83, 76] width 130 height 32
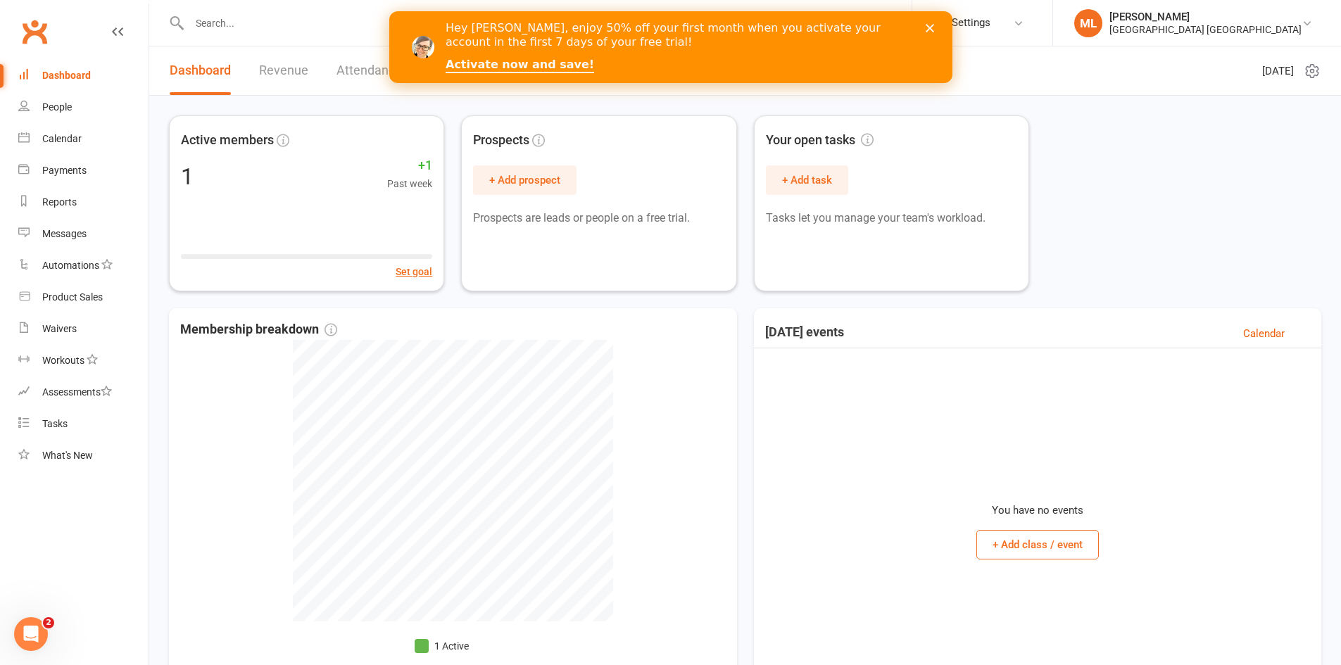
click at [934, 25] on div "Close" at bounding box center [932, 28] width 14 height 8
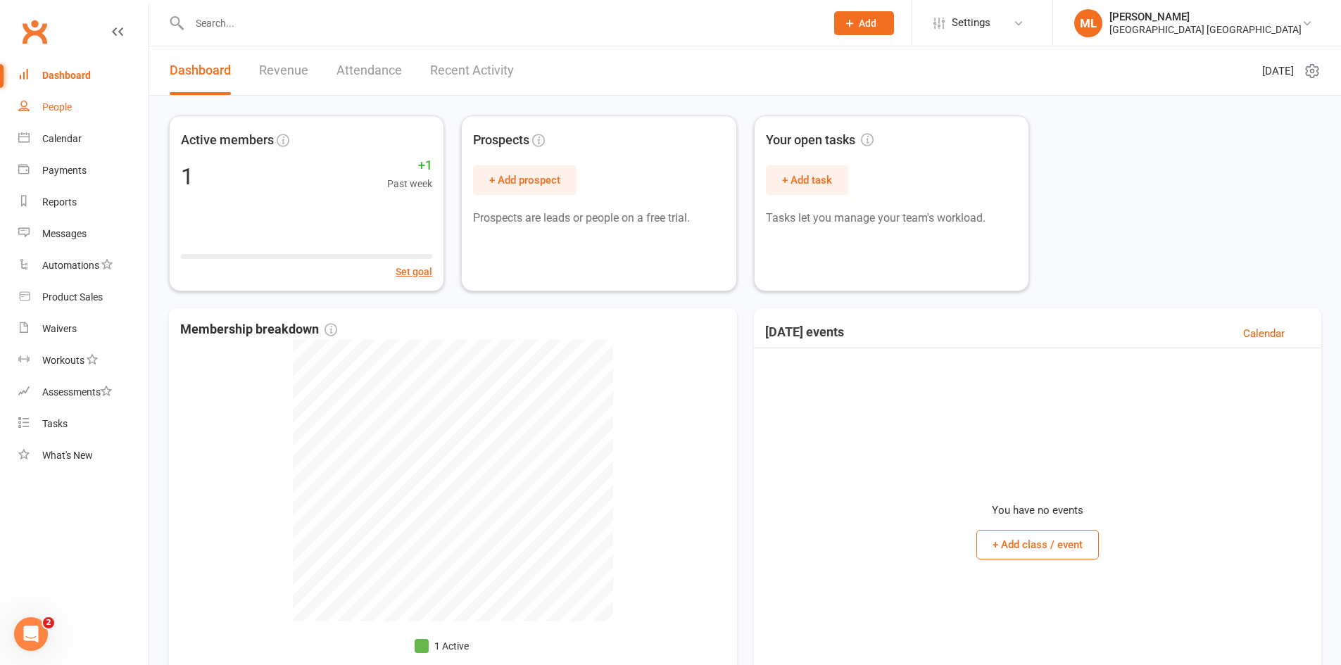
click at [63, 101] on div "People" at bounding box center [57, 106] width 30 height 11
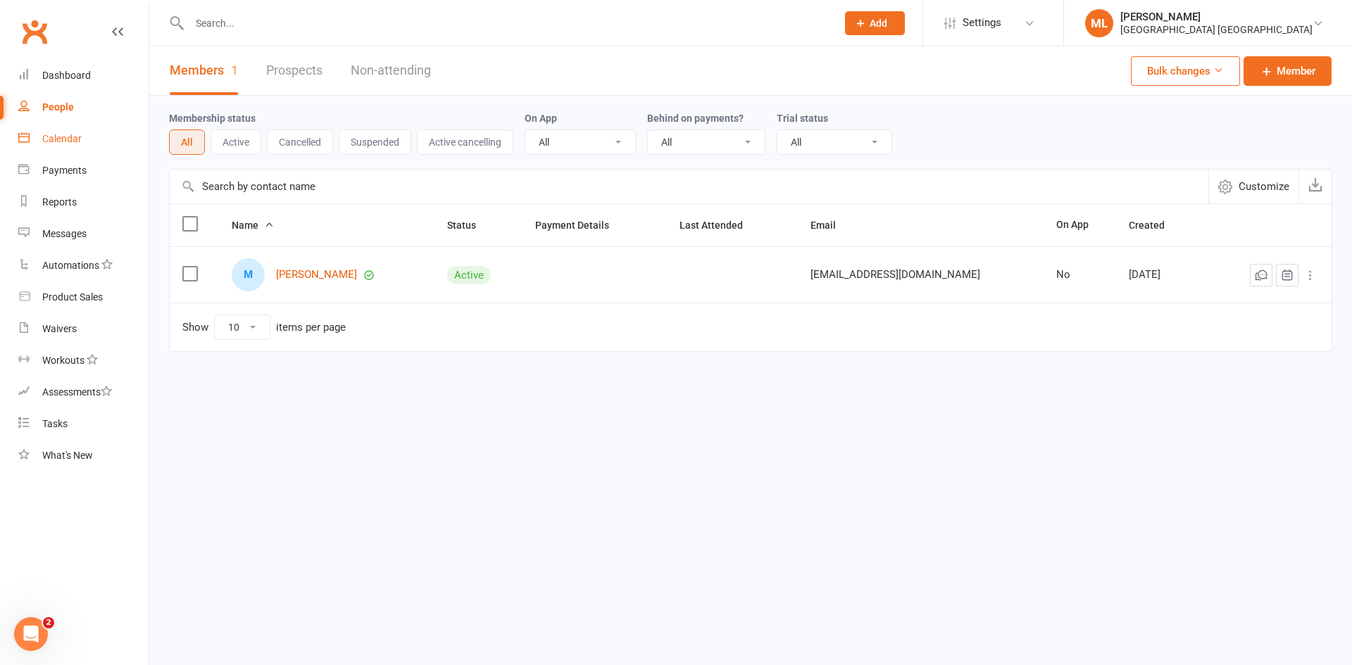
click at [52, 151] on link "Calendar" at bounding box center [83, 139] width 130 height 32
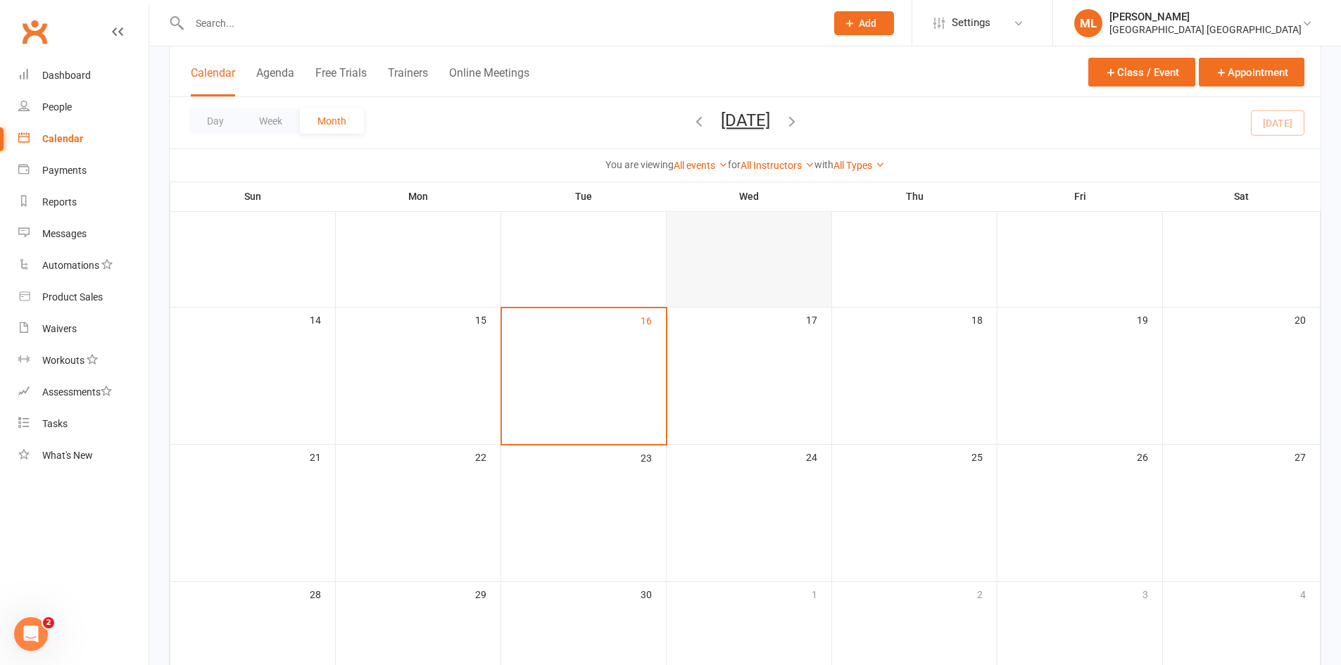
scroll to position [141, 0]
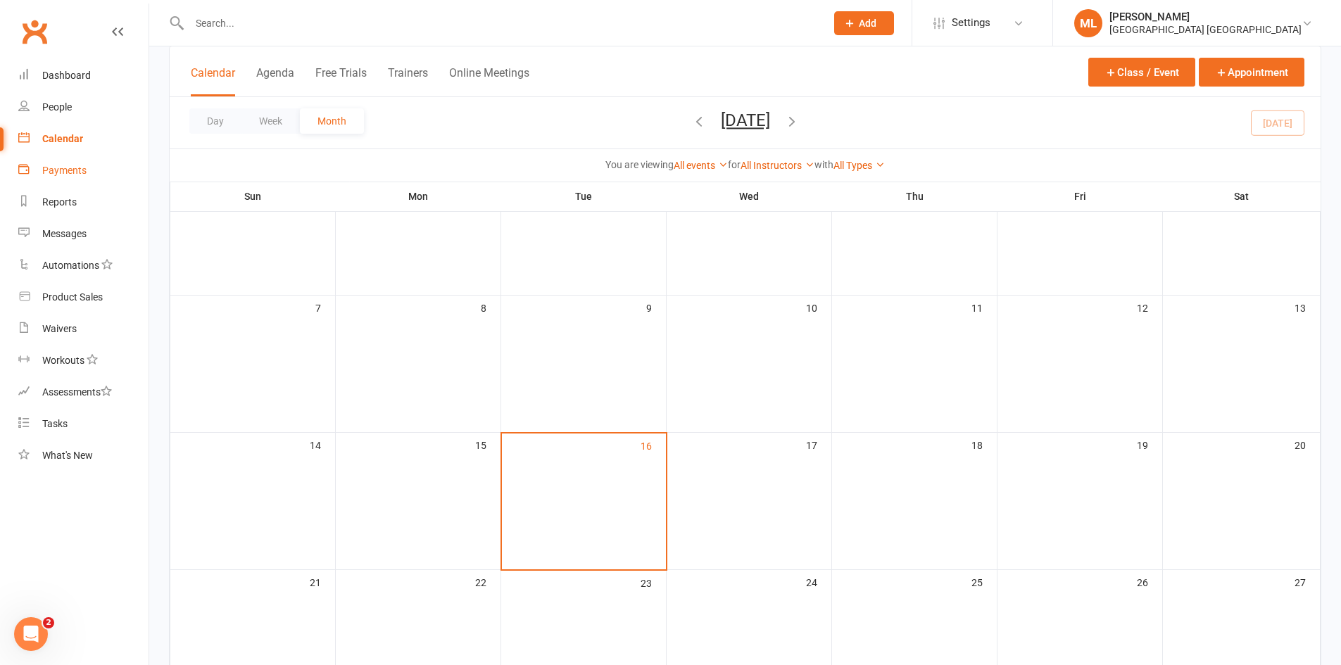
click at [83, 176] on link "Payments" at bounding box center [83, 171] width 130 height 32
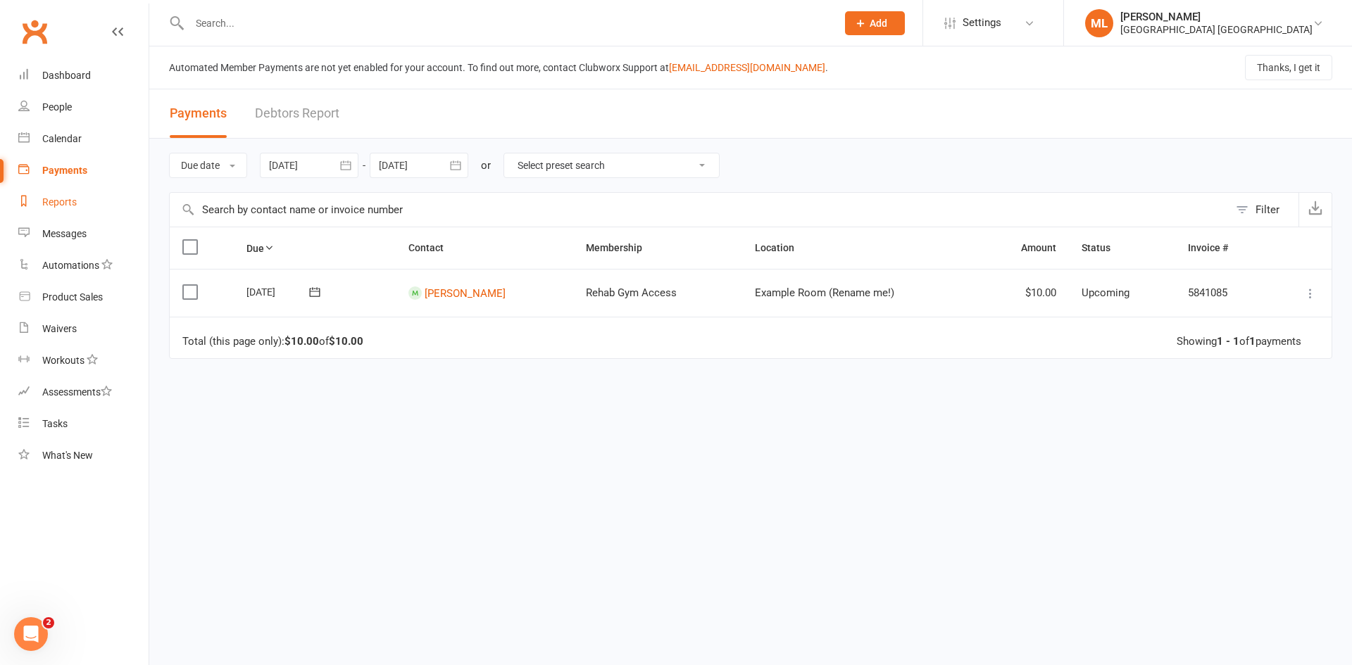
click at [70, 200] on div "Reports" at bounding box center [59, 201] width 34 height 11
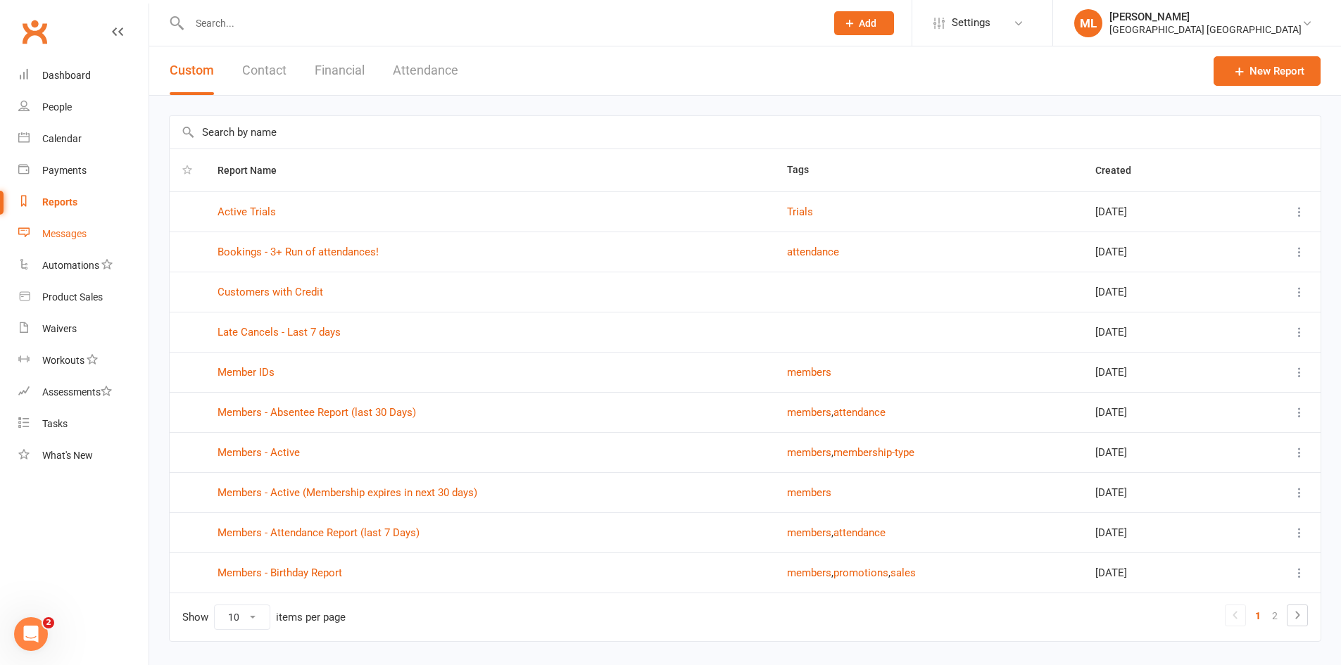
click at [70, 246] on link "Messages" at bounding box center [83, 234] width 130 height 32
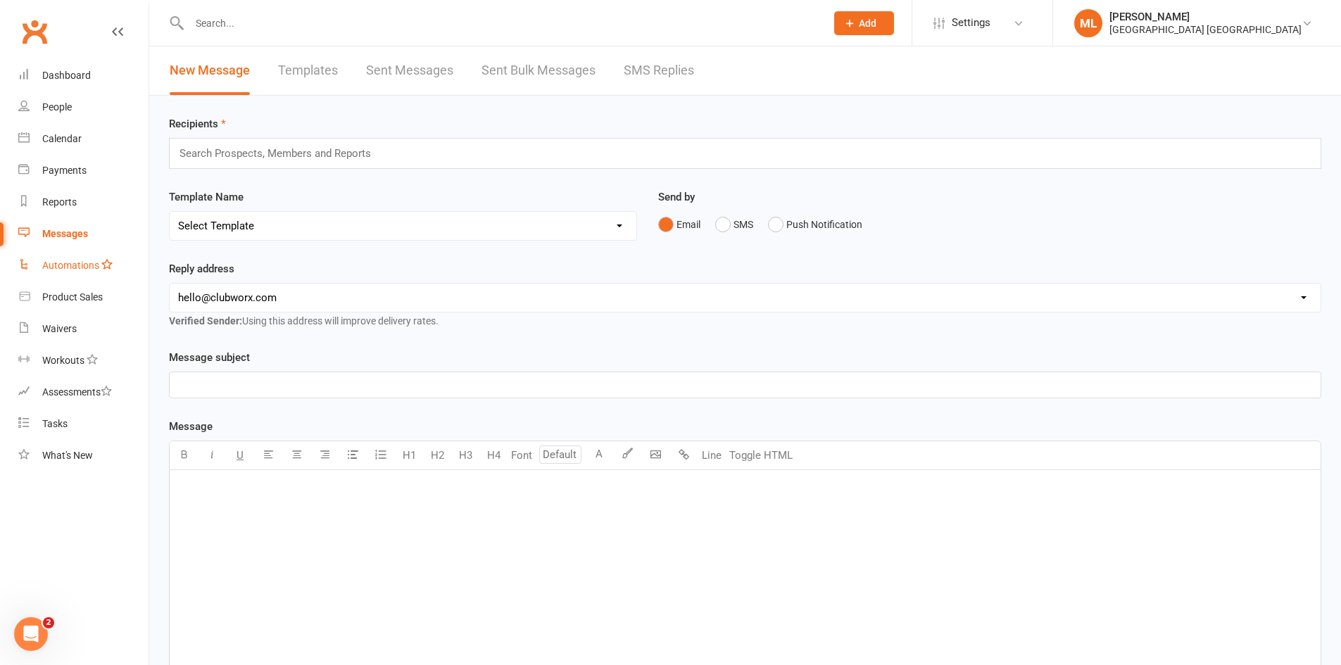
click at [73, 261] on div "Automations" at bounding box center [70, 265] width 57 height 11
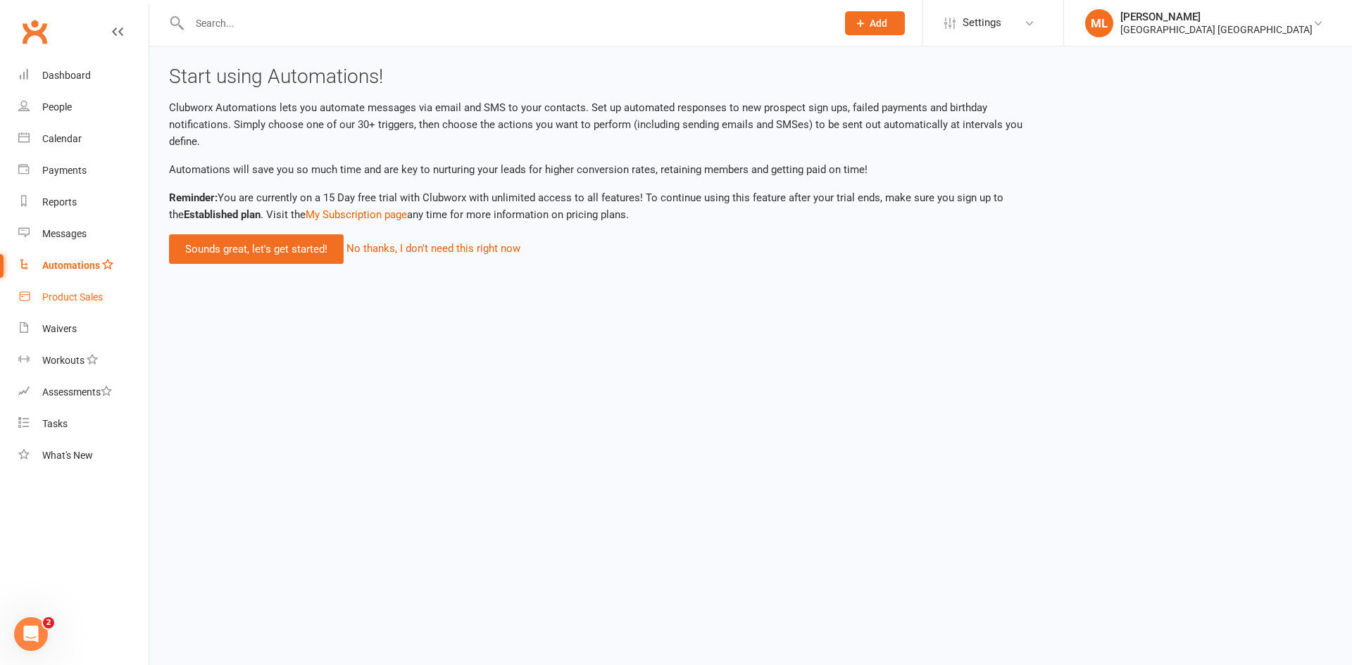
click at [27, 297] on icon at bounding box center [24, 296] width 13 height 13
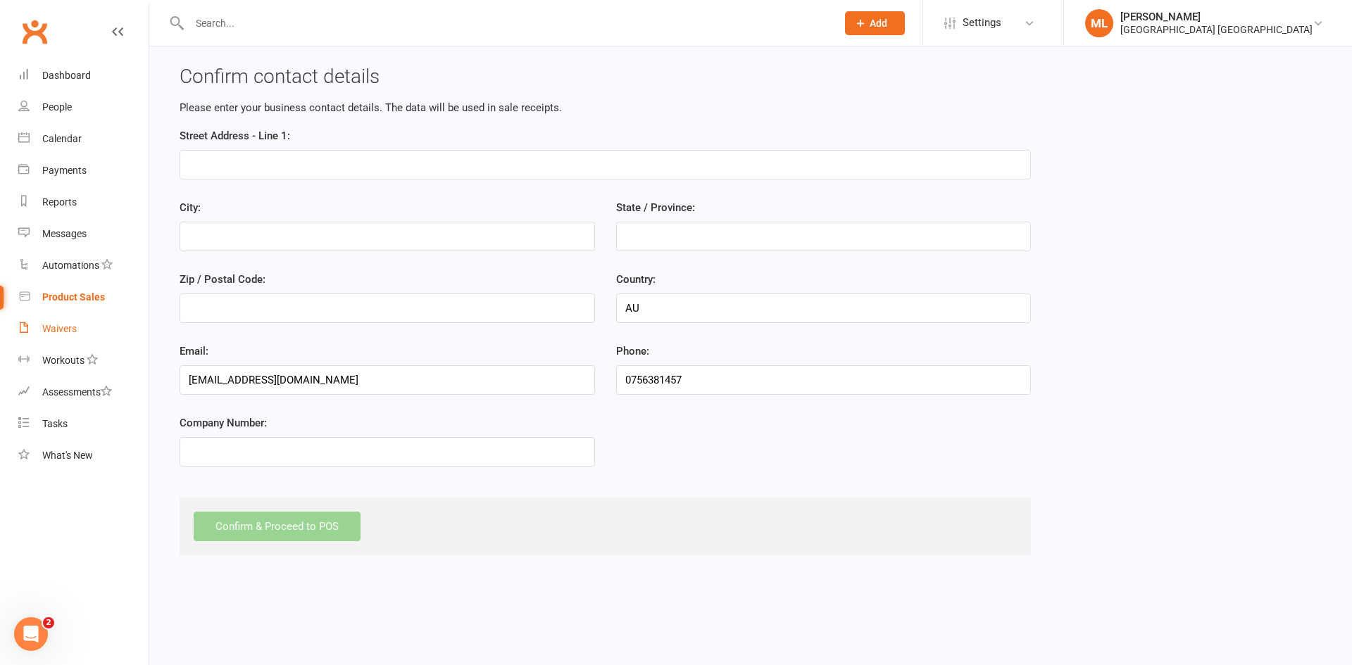
click at [42, 323] on div "Waivers" at bounding box center [59, 328] width 34 height 11
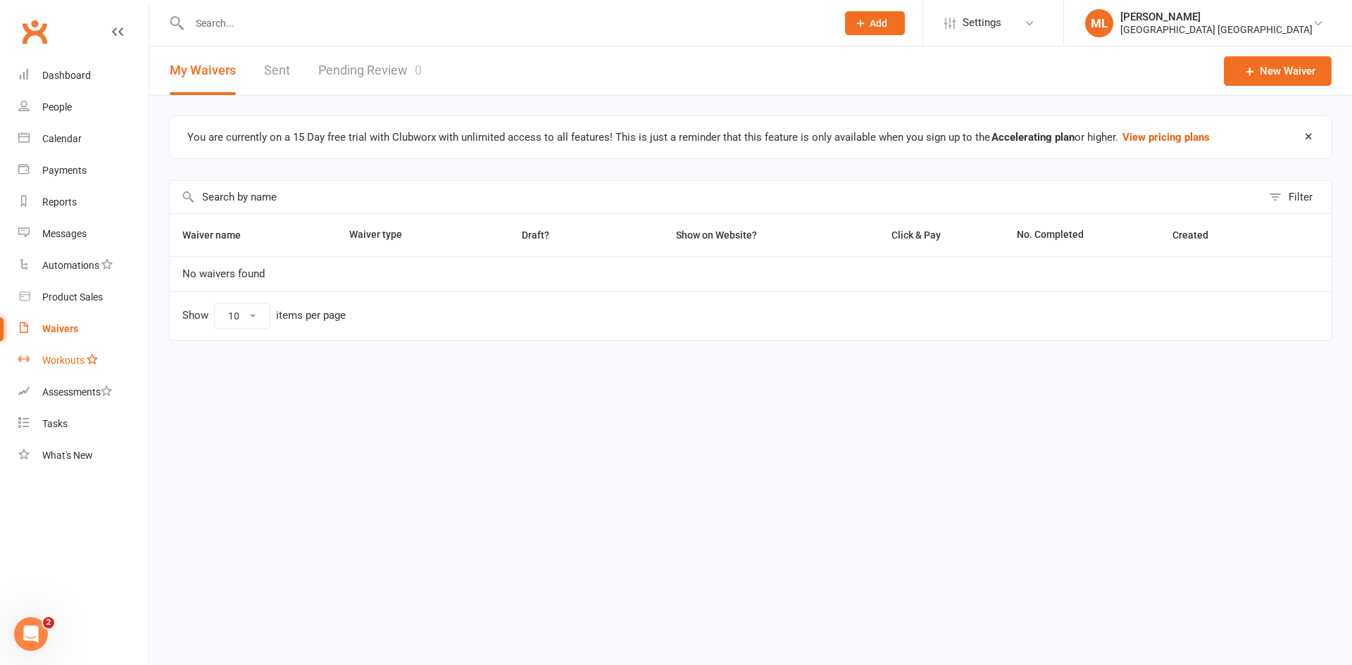
click at [31, 351] on link "Workouts" at bounding box center [83, 361] width 130 height 32
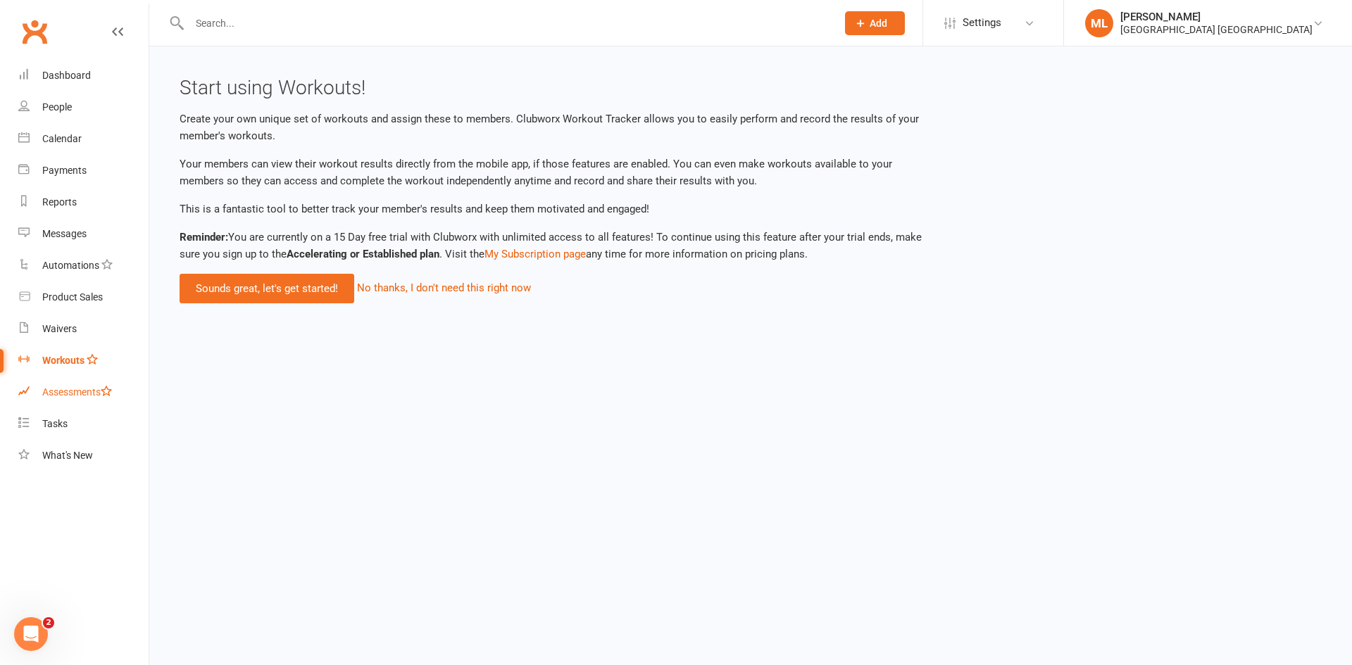
click at [64, 401] on link "Assessments" at bounding box center [83, 393] width 130 height 32
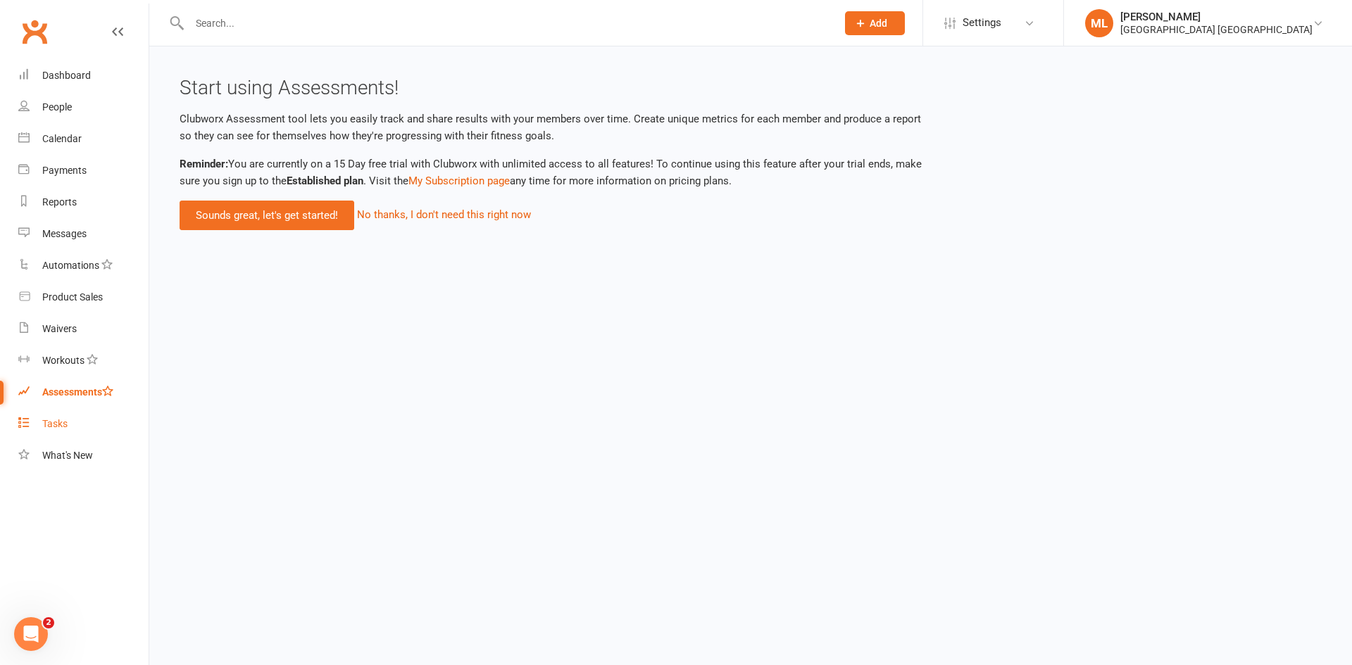
click at [71, 425] on link "Tasks" at bounding box center [83, 424] width 130 height 32
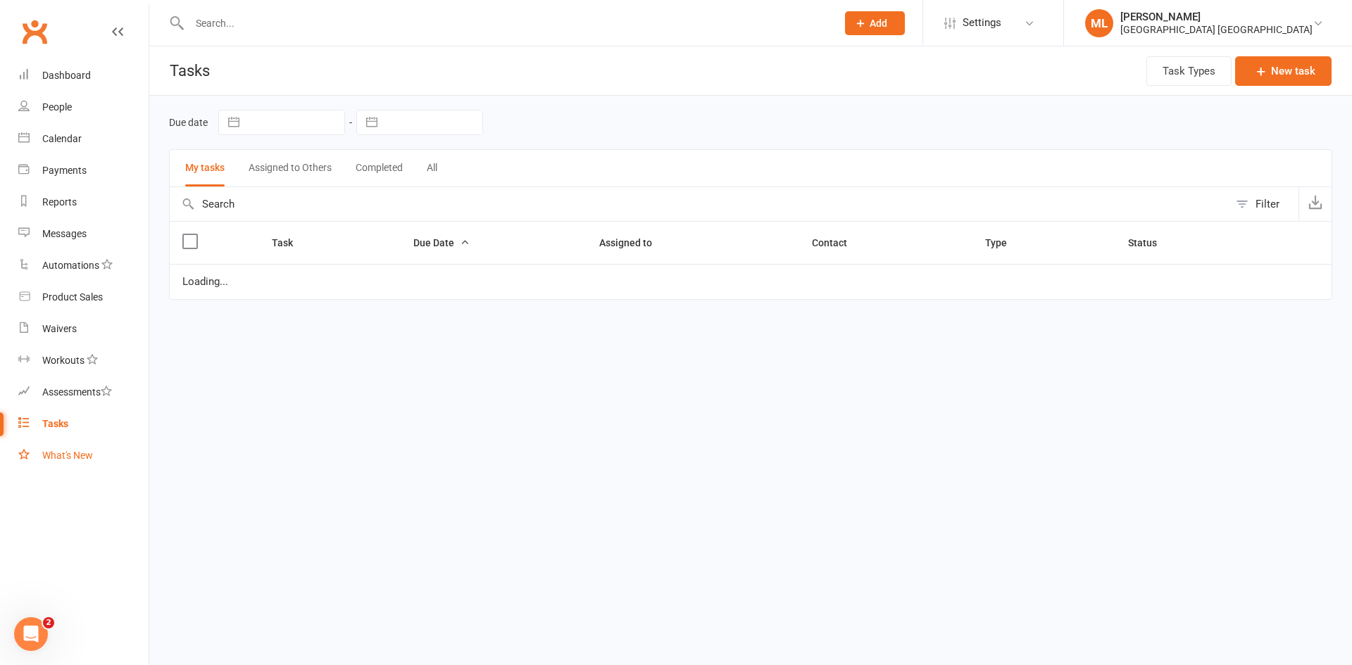
click at [88, 459] on div "What's New" at bounding box center [67, 455] width 51 height 11
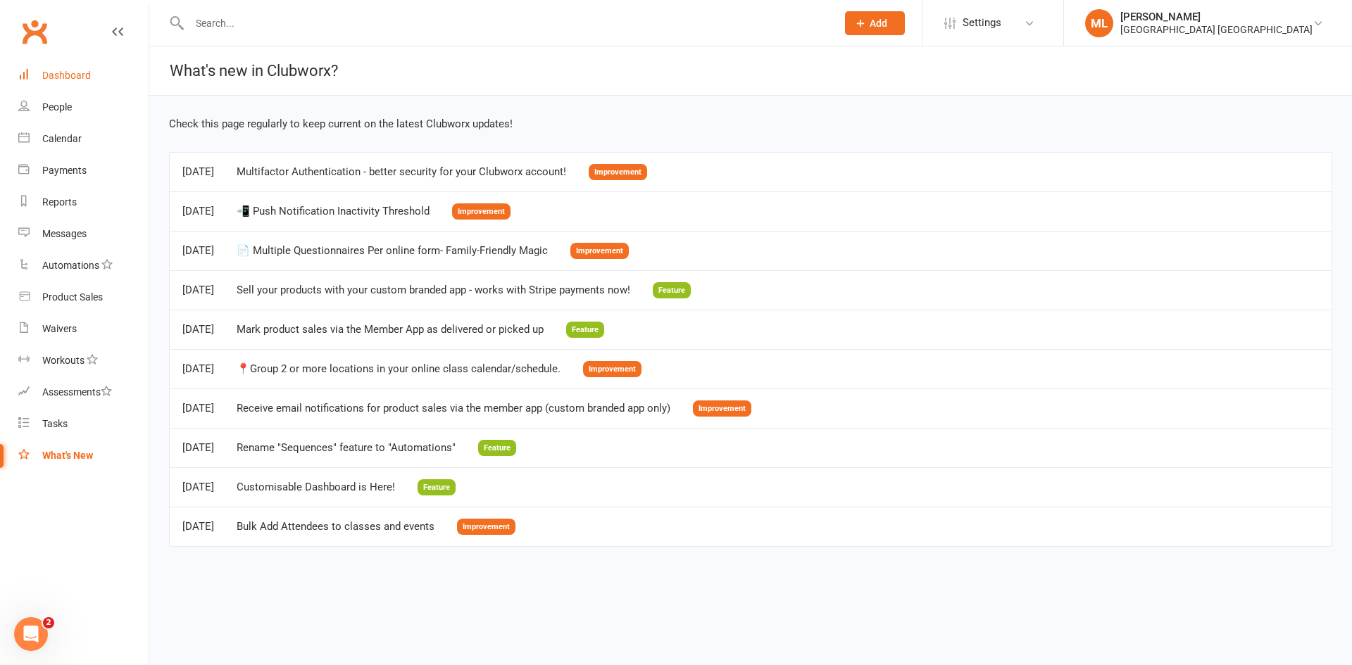
click at [115, 87] on link "Dashboard" at bounding box center [83, 76] width 130 height 32
